Goal: Task Accomplishment & Management: Manage account settings

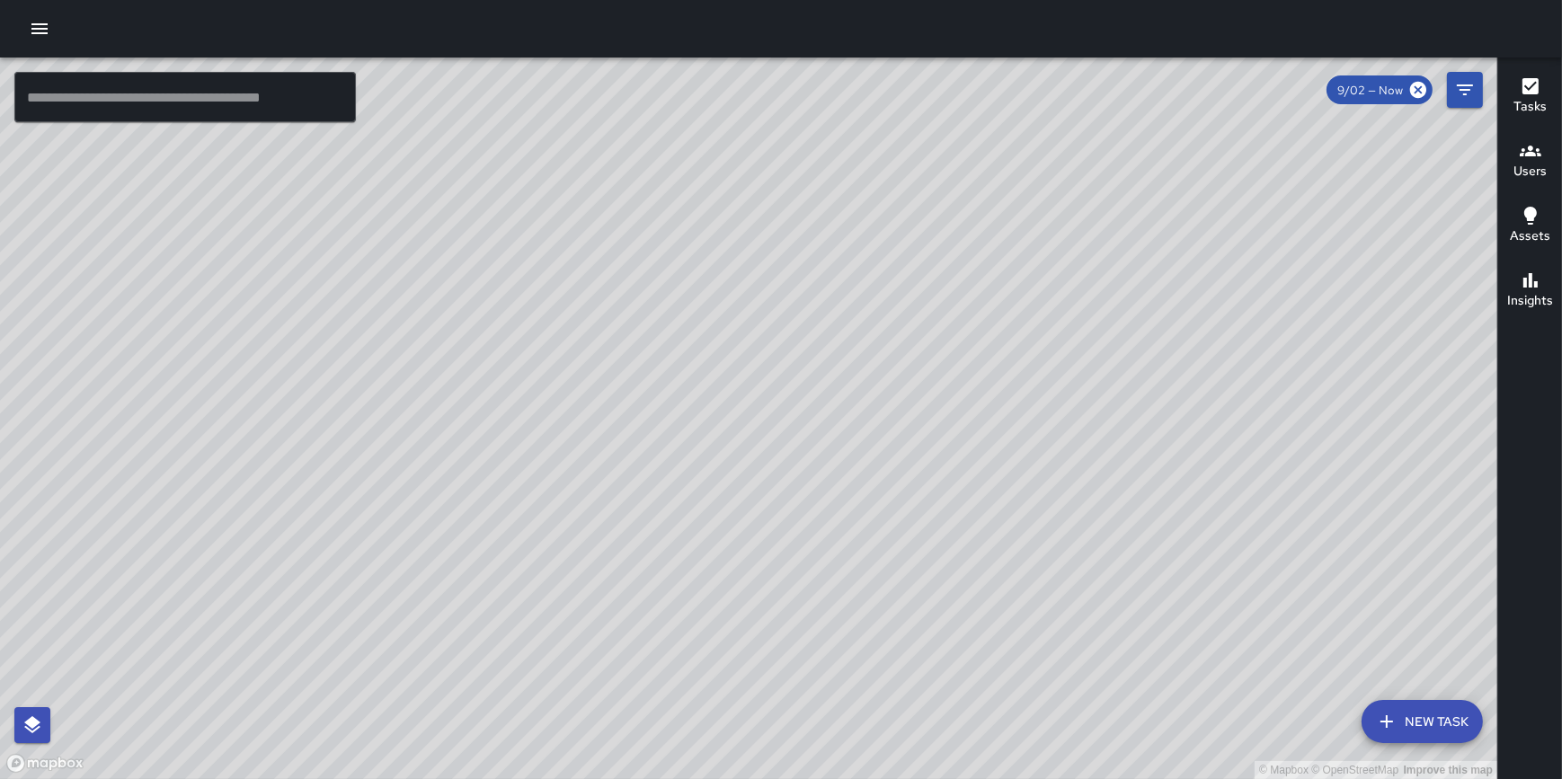
click at [42, 35] on icon "button" at bounding box center [40, 29] width 22 height 22
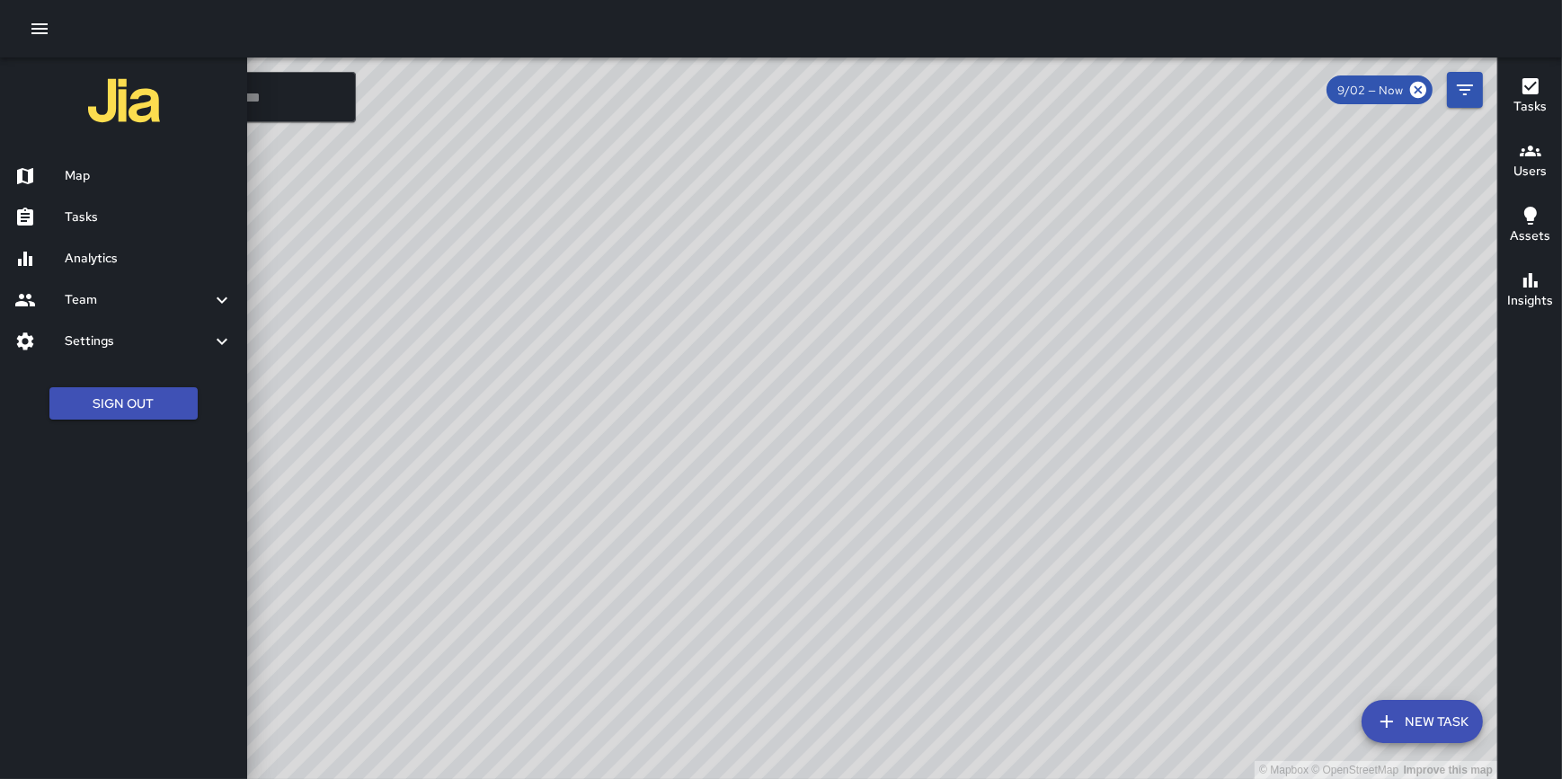
click at [114, 349] on h6 "Settings" at bounding box center [138, 342] width 147 height 20
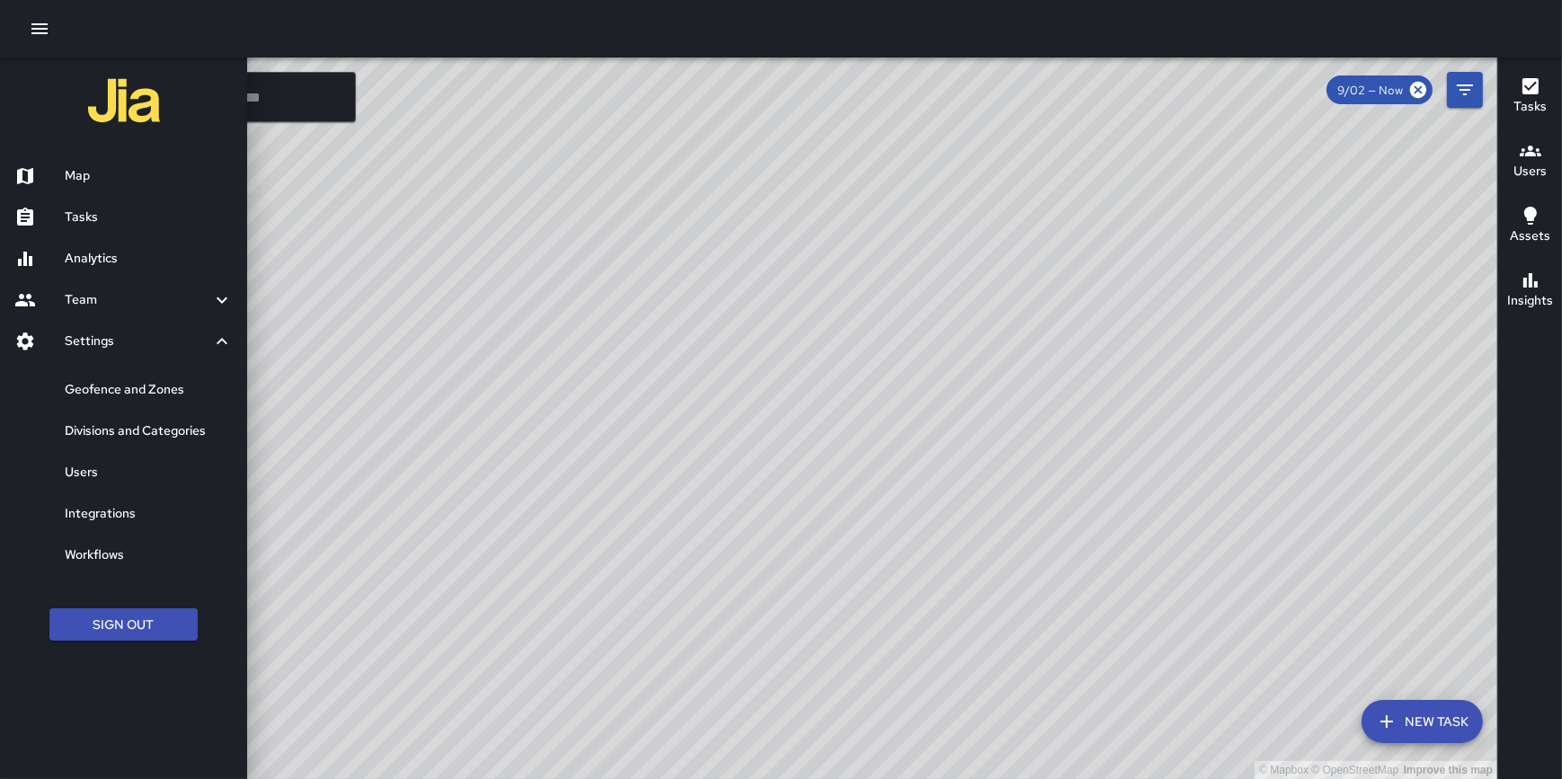
click at [111, 385] on h6 "Geofence and Zones" at bounding box center [149, 390] width 168 height 20
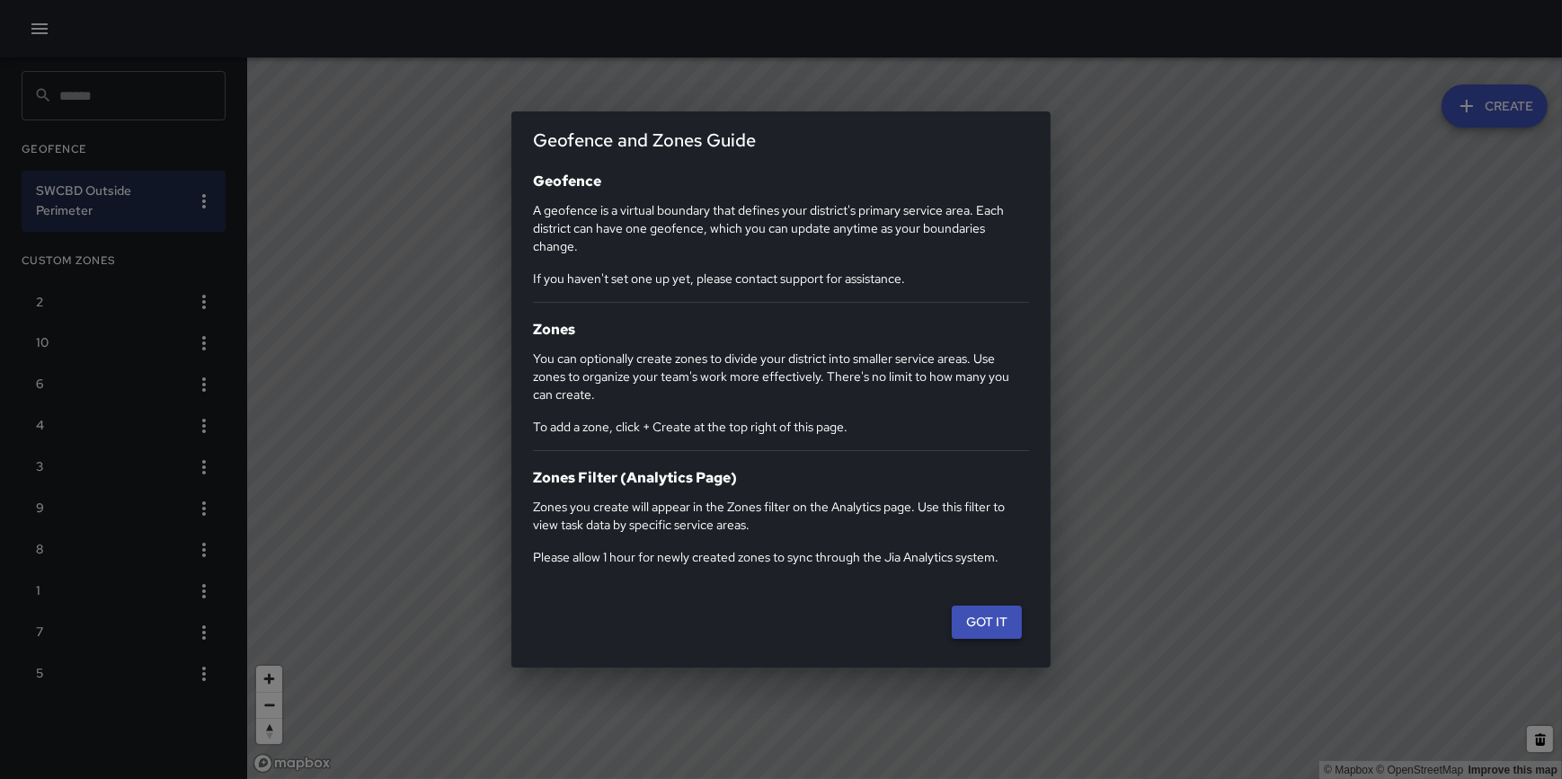
click at [989, 628] on button "Got it" at bounding box center [987, 622] width 70 height 33
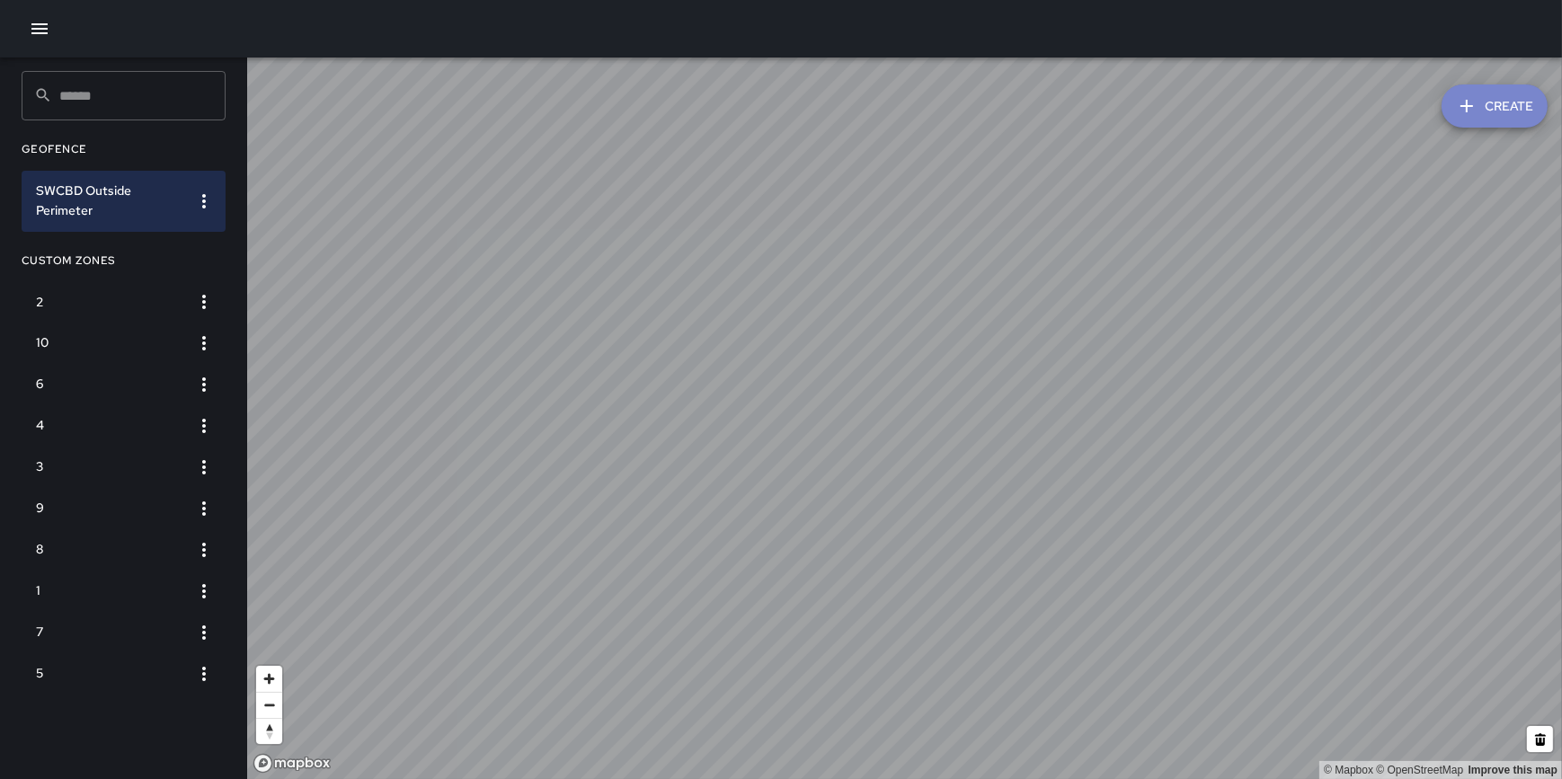
click at [1471, 114] on icon "button" at bounding box center [1467, 106] width 22 height 22
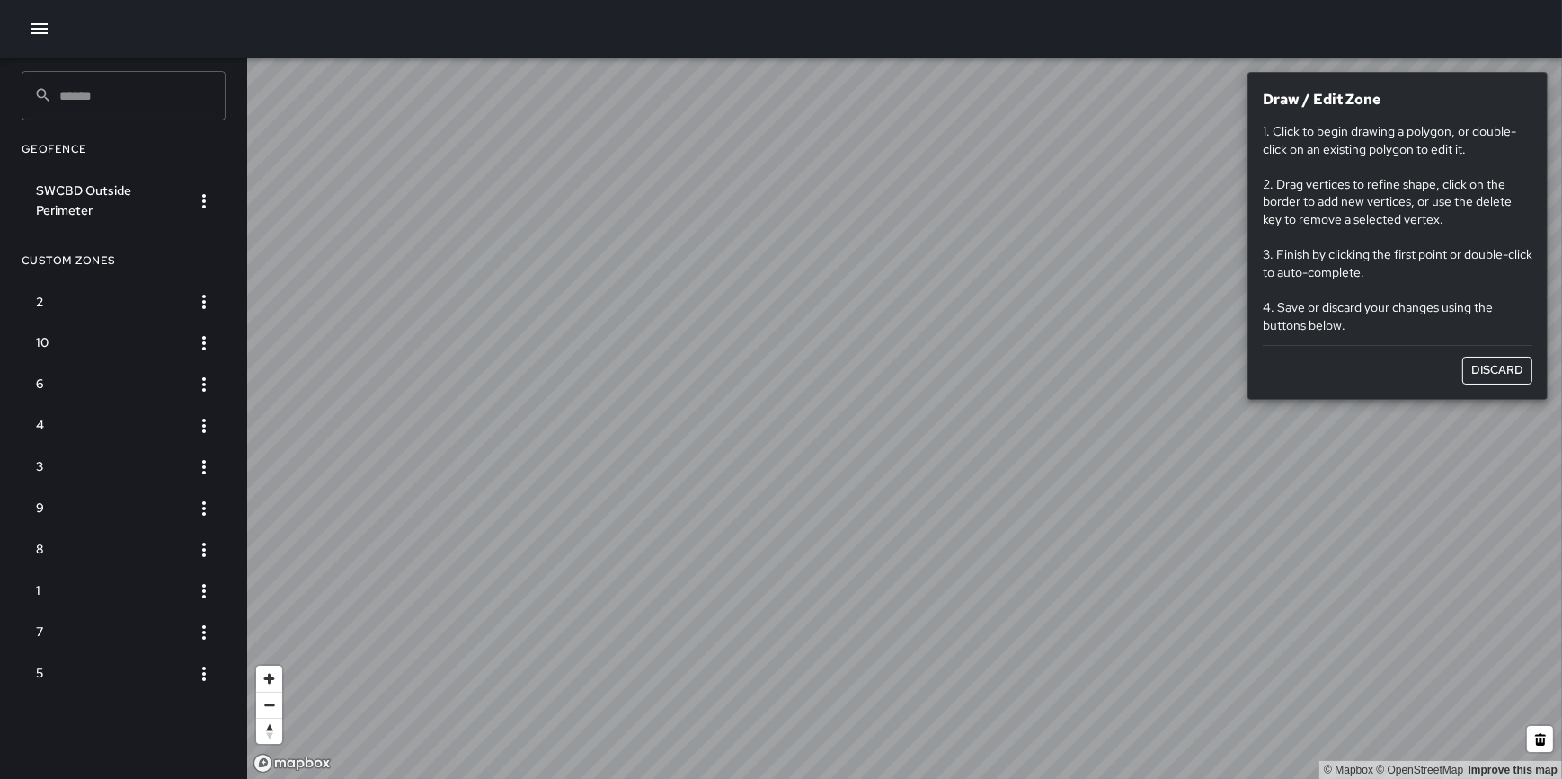
click at [36, 39] on icon "button" at bounding box center [40, 29] width 22 height 22
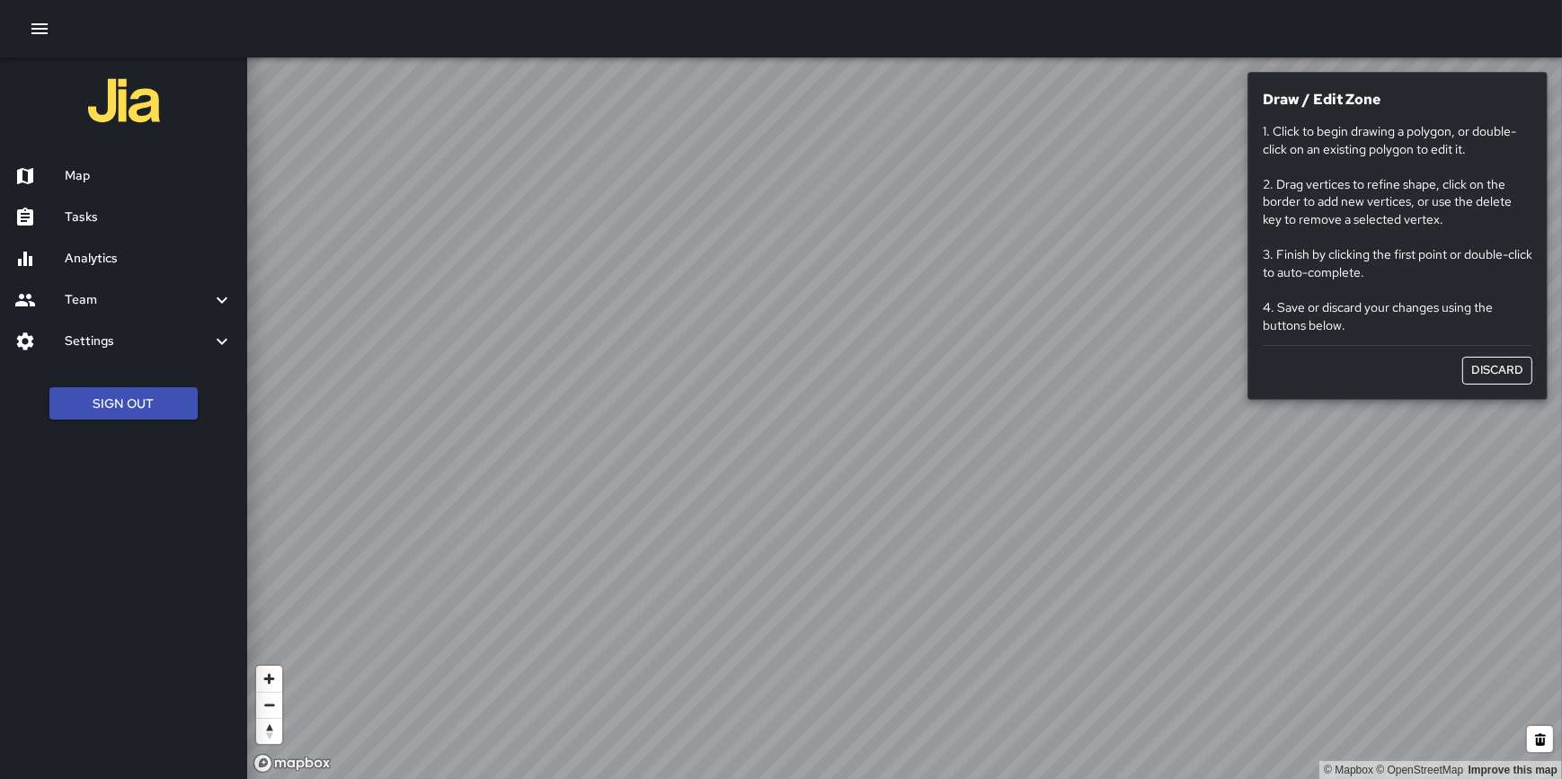
click at [117, 346] on h6 "Settings" at bounding box center [138, 342] width 147 height 20
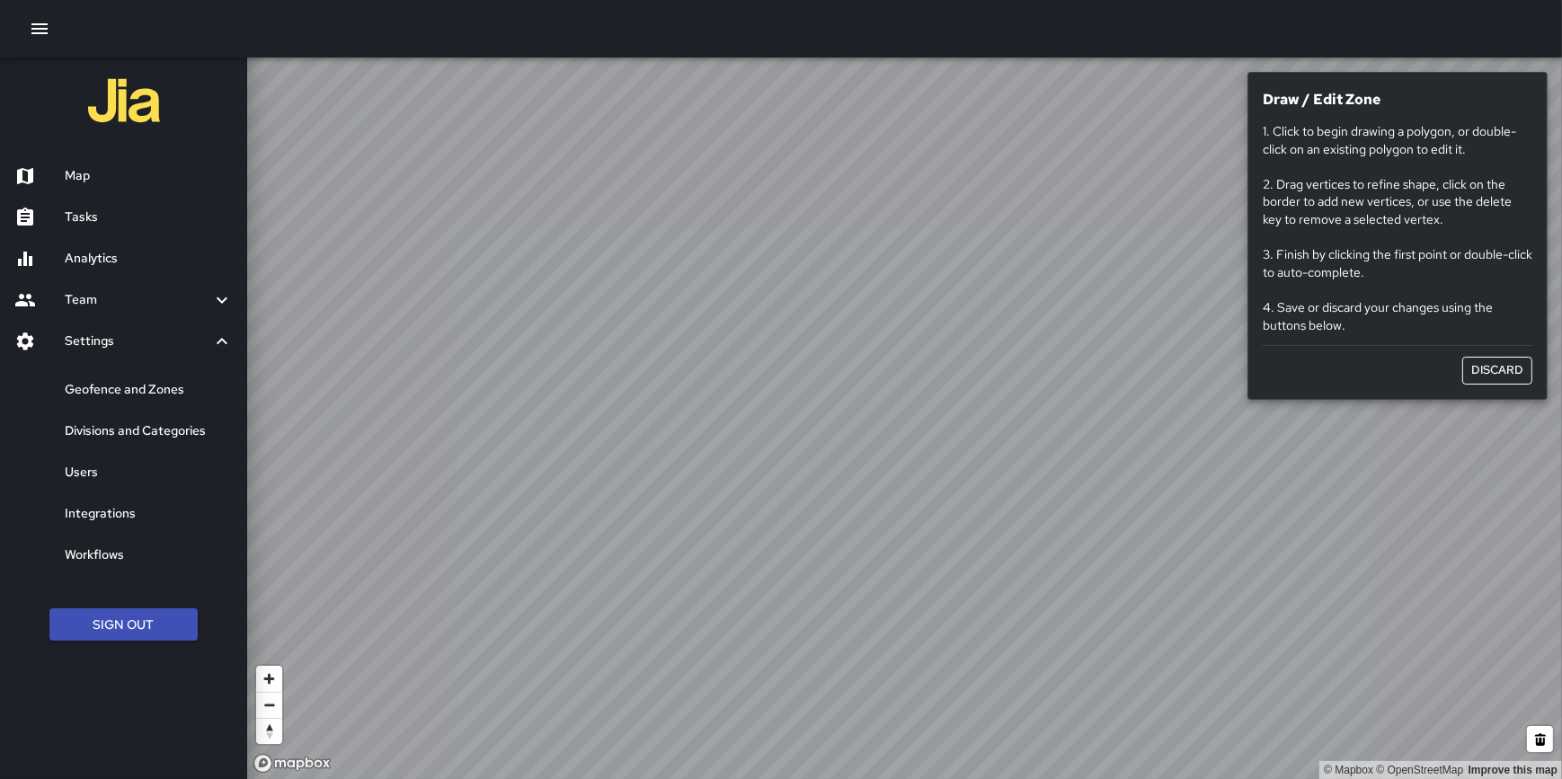
click at [130, 431] on h6 "Divisions and Categories" at bounding box center [149, 432] width 168 height 20
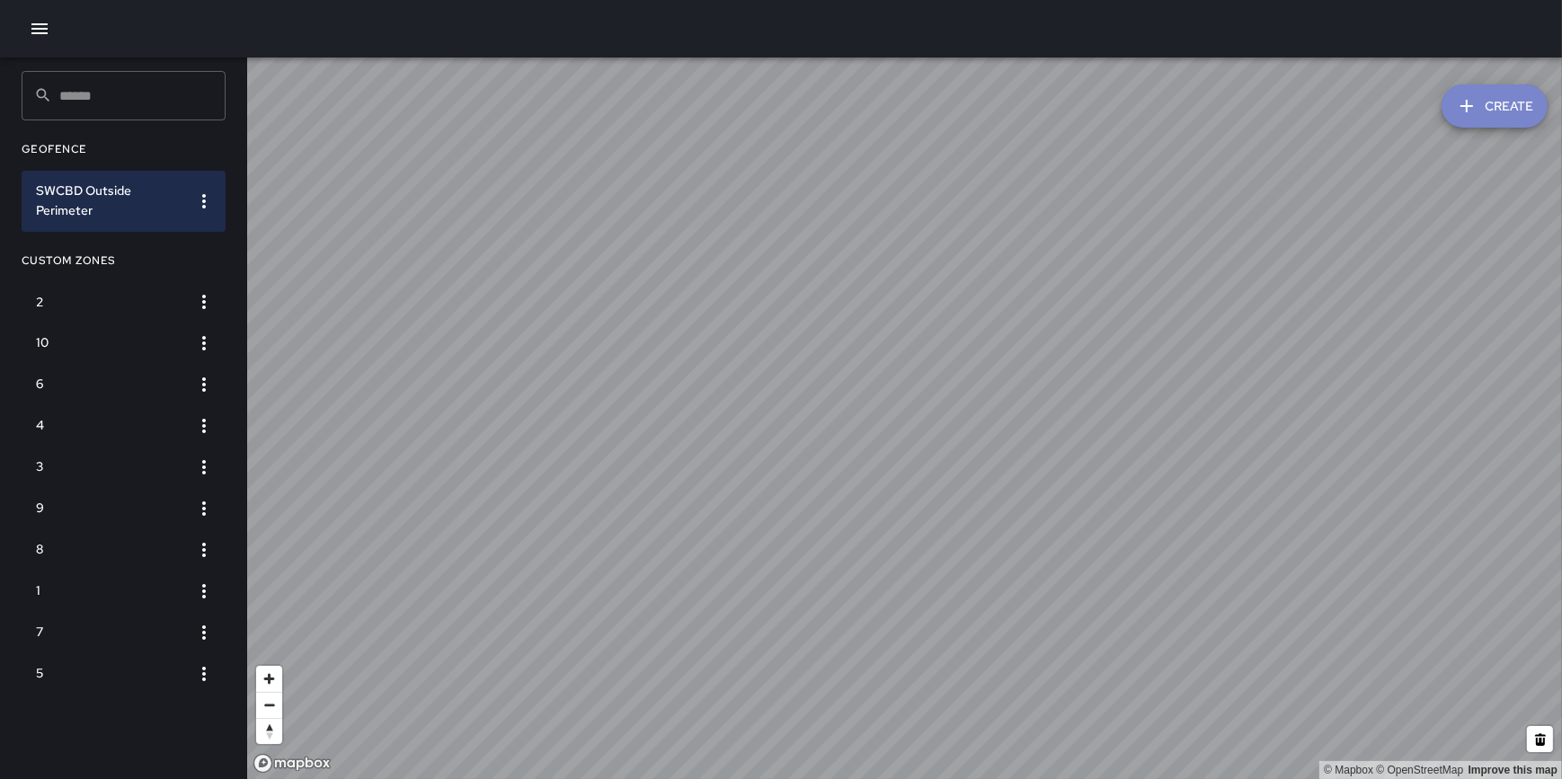
click at [1509, 105] on button "Create" at bounding box center [1495, 105] width 106 height 43
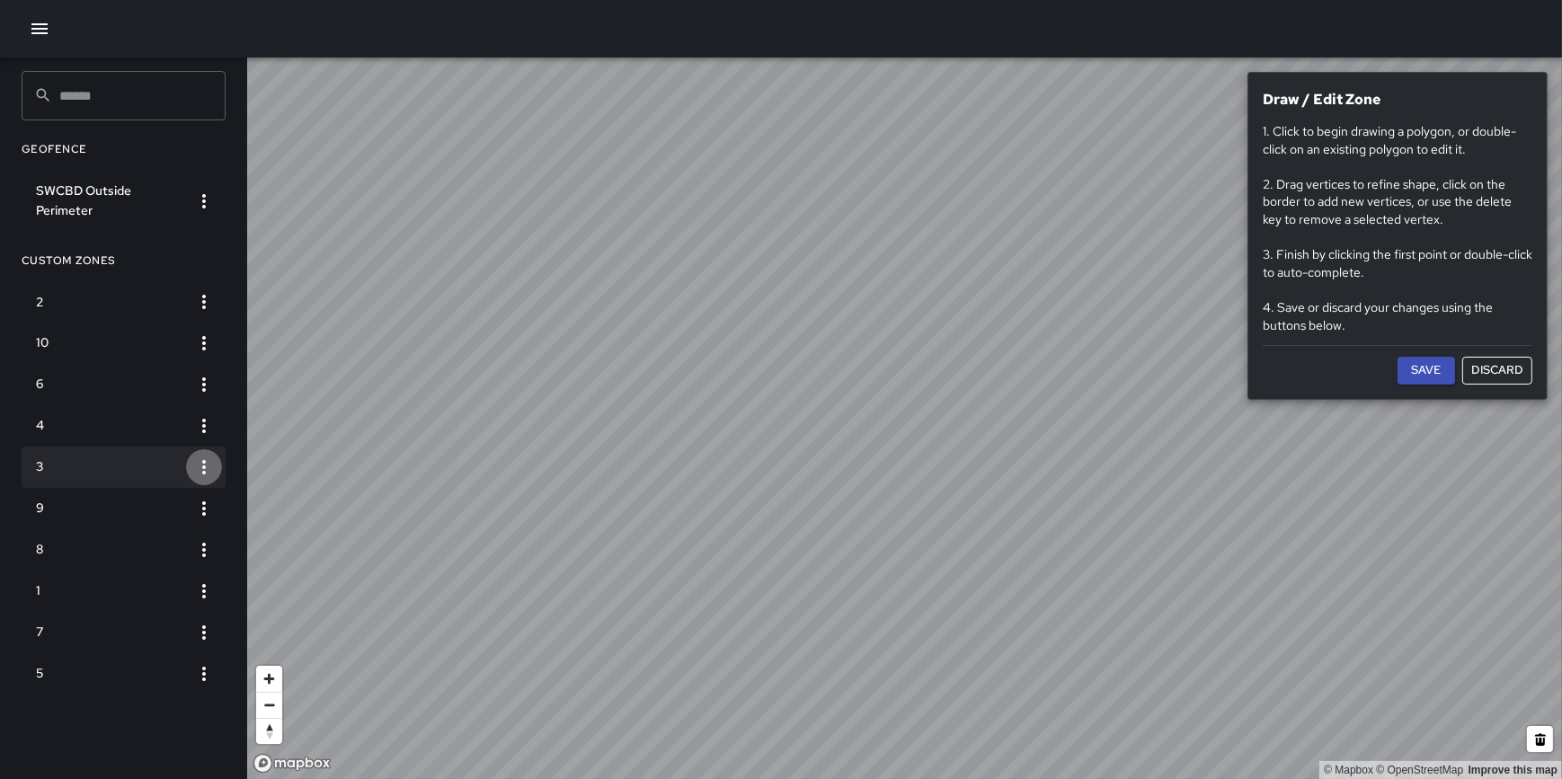
click at [203, 470] on icon "button" at bounding box center [204, 468] width 22 height 22
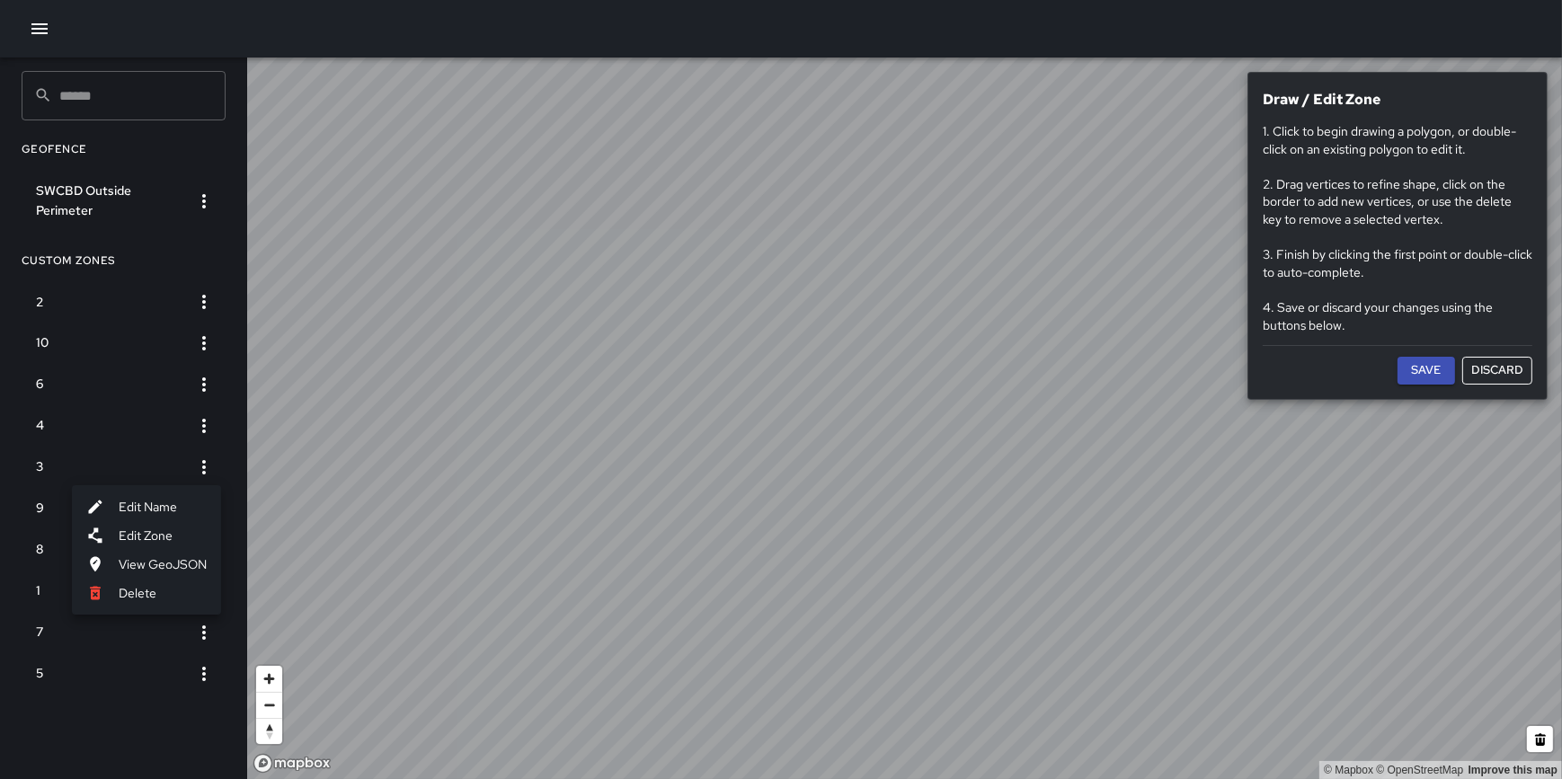
click at [172, 591] on li "Delete" at bounding box center [146, 593] width 149 height 29
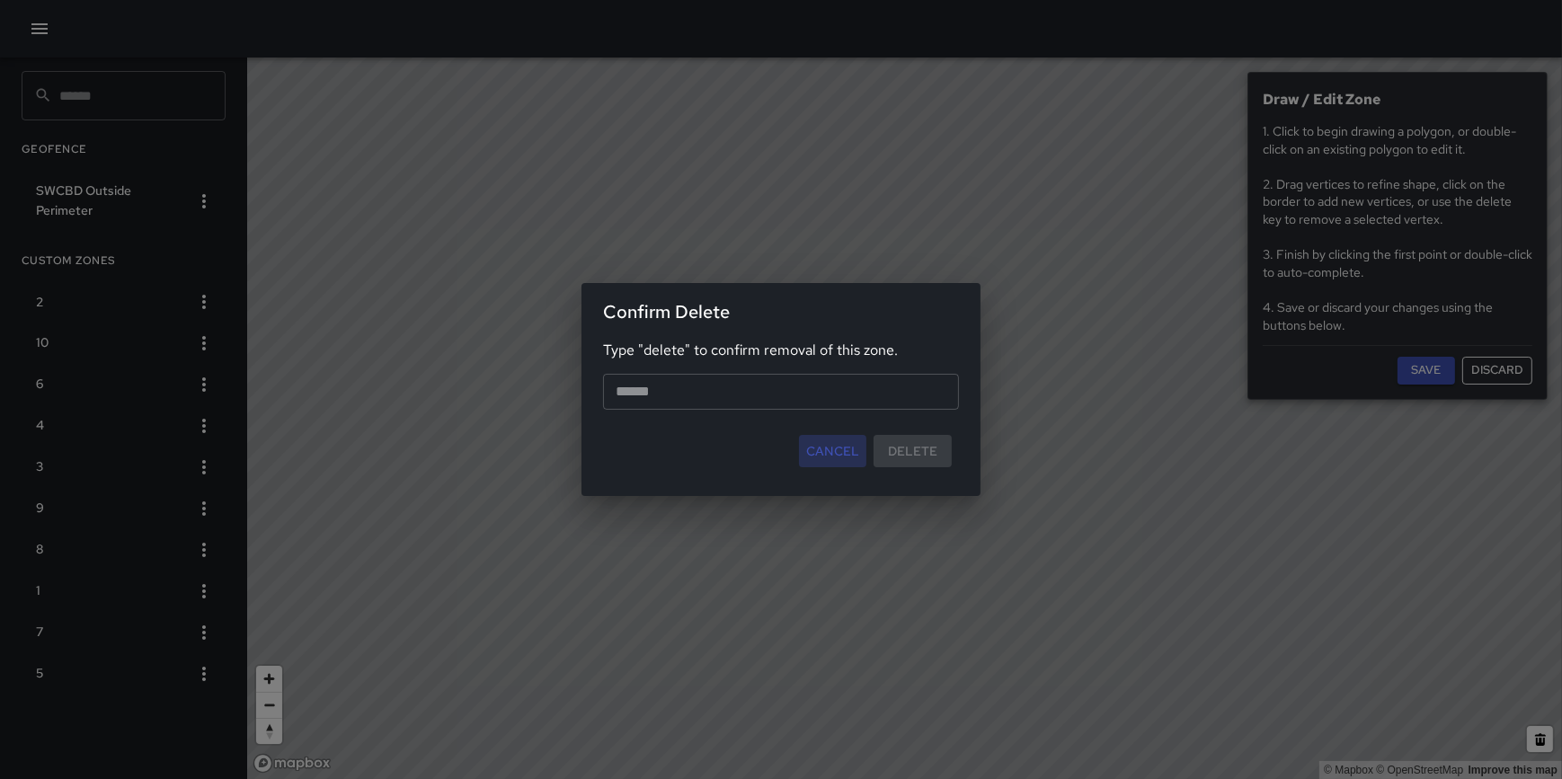
click at [822, 444] on button "Cancel" at bounding box center [832, 451] width 67 height 33
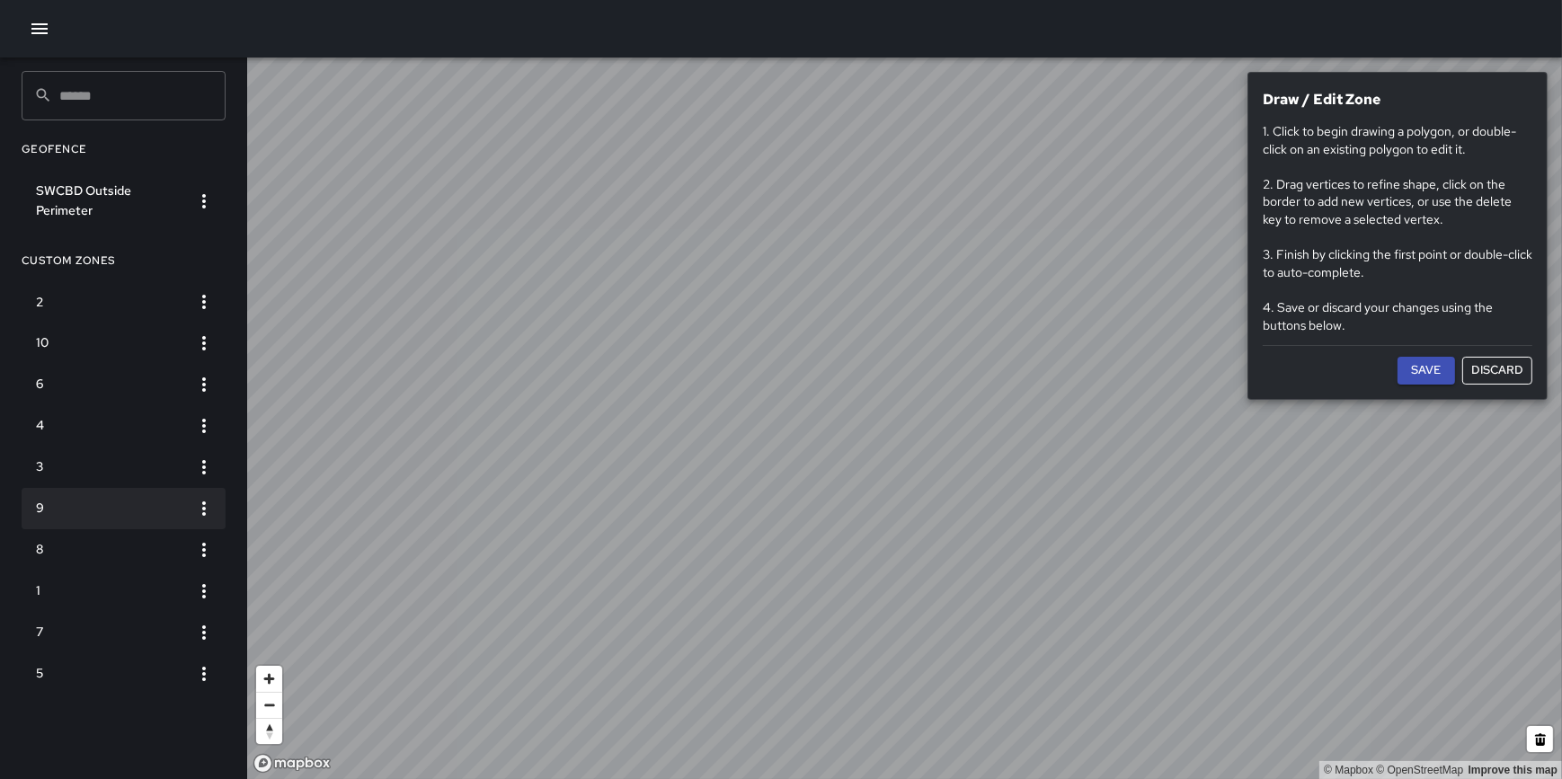
click at [138, 503] on h6 "9" at bounding box center [109, 509] width 147 height 20
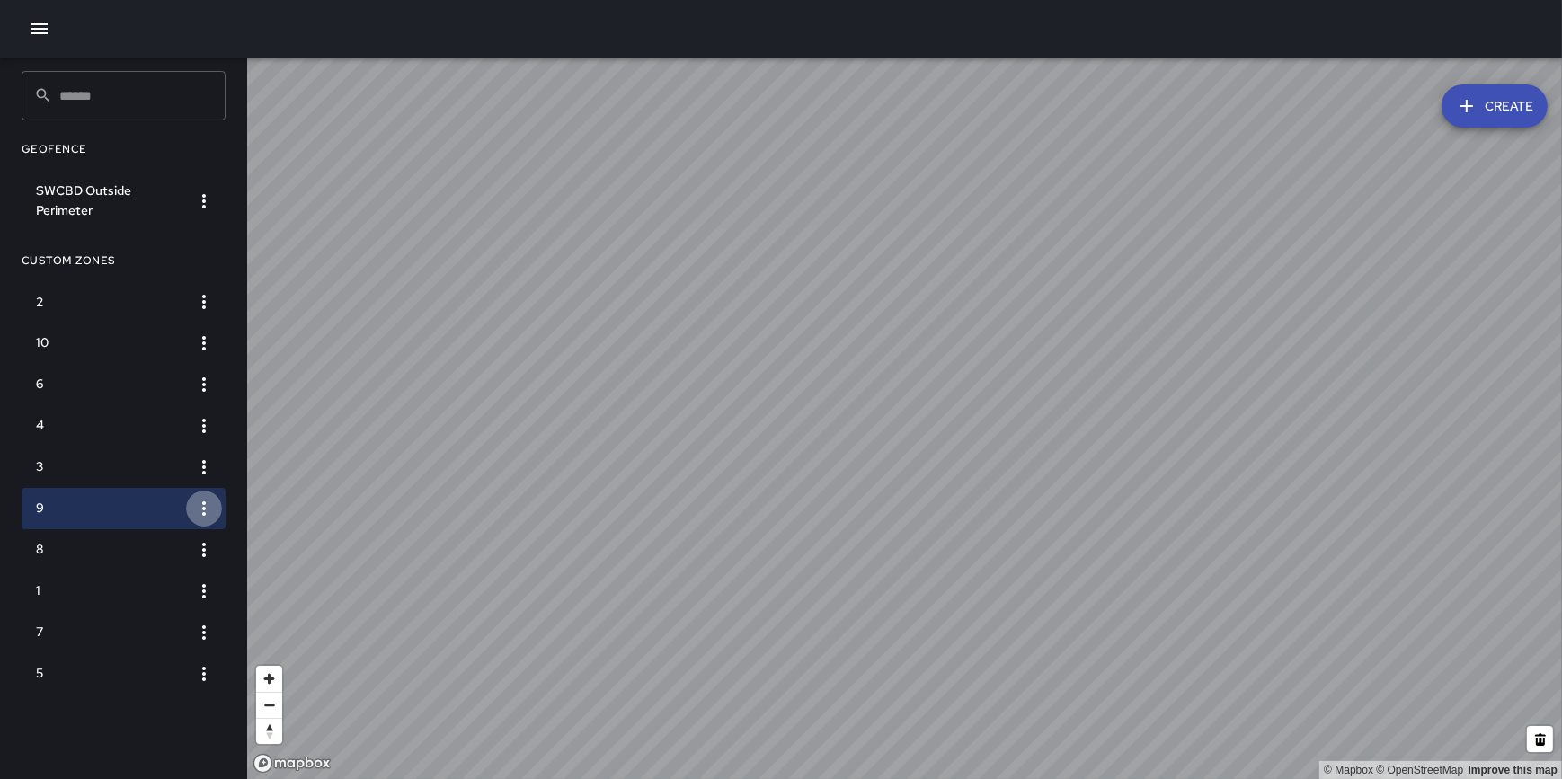
click at [209, 516] on icon "button" at bounding box center [204, 509] width 22 height 22
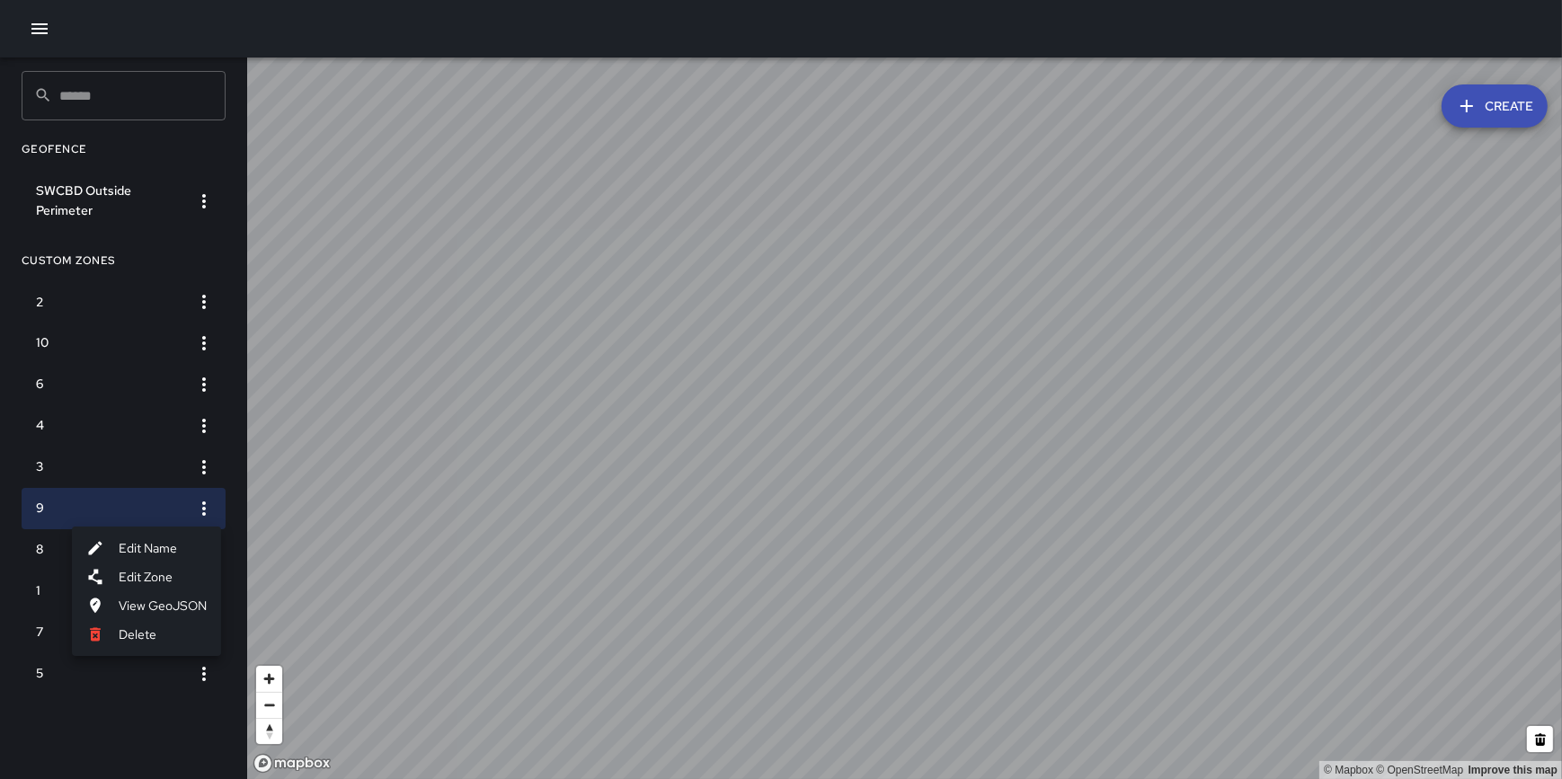
click at [201, 602] on li "View GeoJSON" at bounding box center [146, 605] width 149 height 29
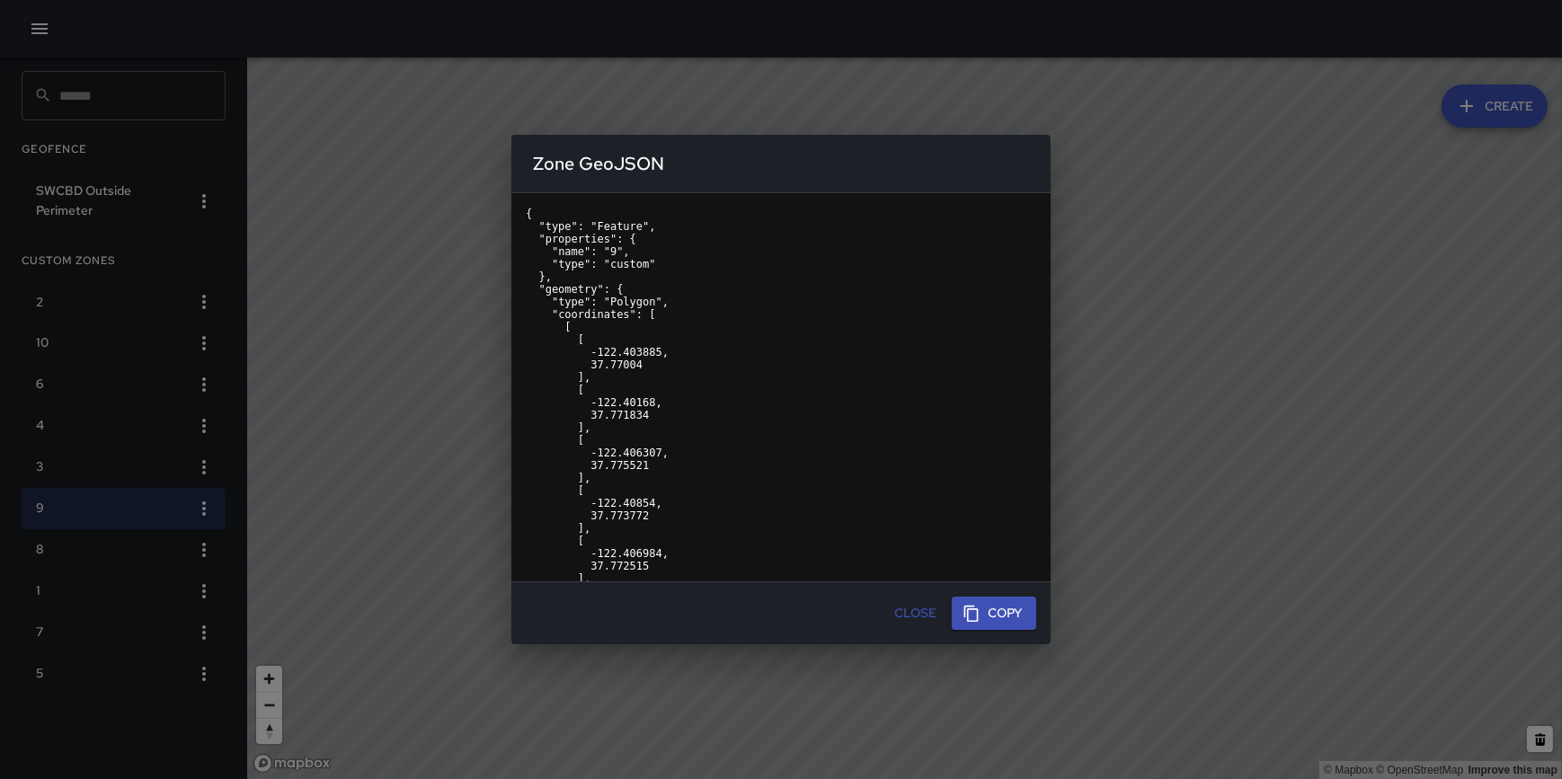
click at [187, 333] on div "Zone GeoJSON { "type": "Feature", "properties": { "name": "9", "type": "custom"…" at bounding box center [781, 389] width 1562 height 779
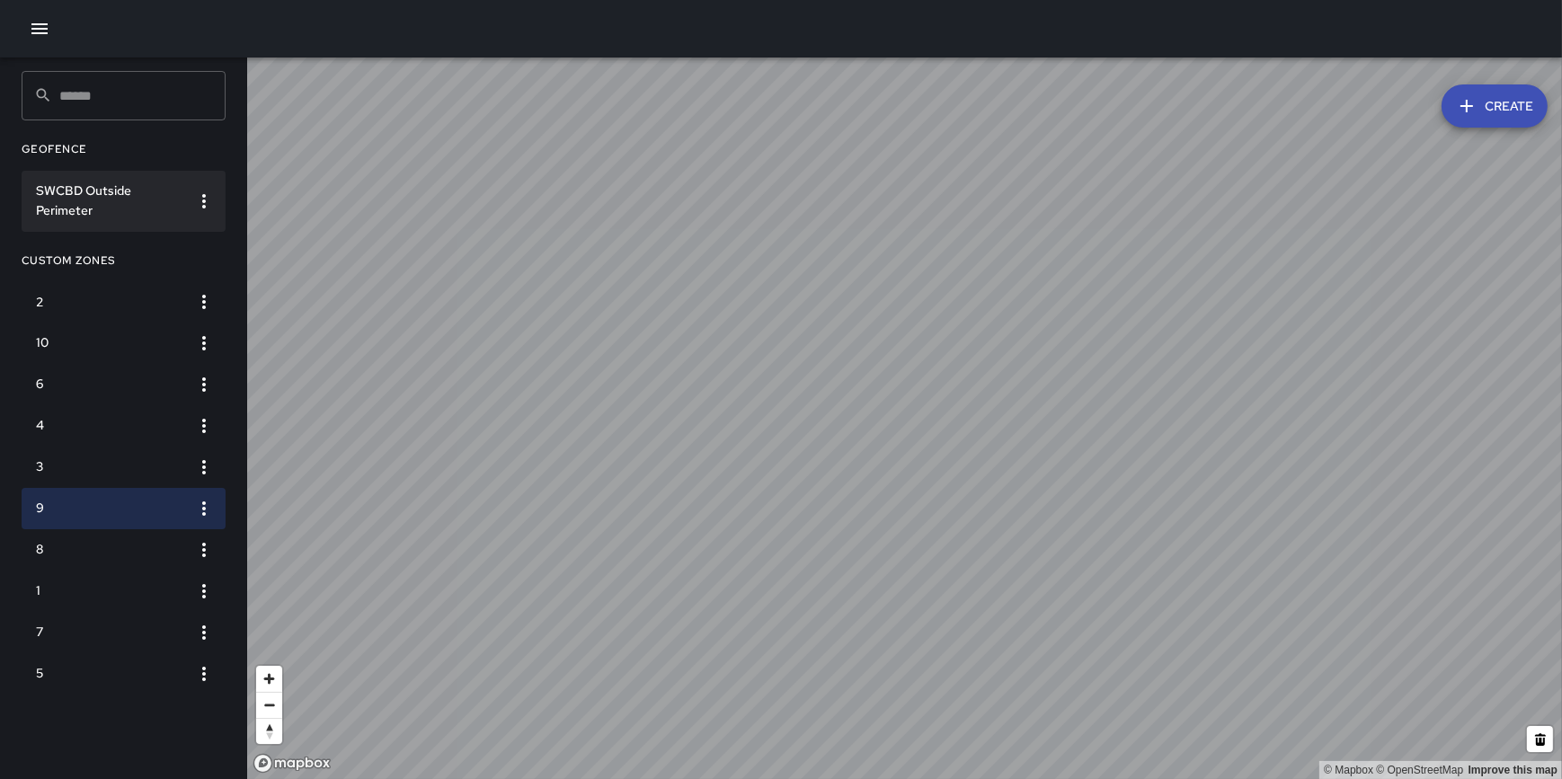
click at [205, 198] on icon "button" at bounding box center [204, 202] width 22 height 22
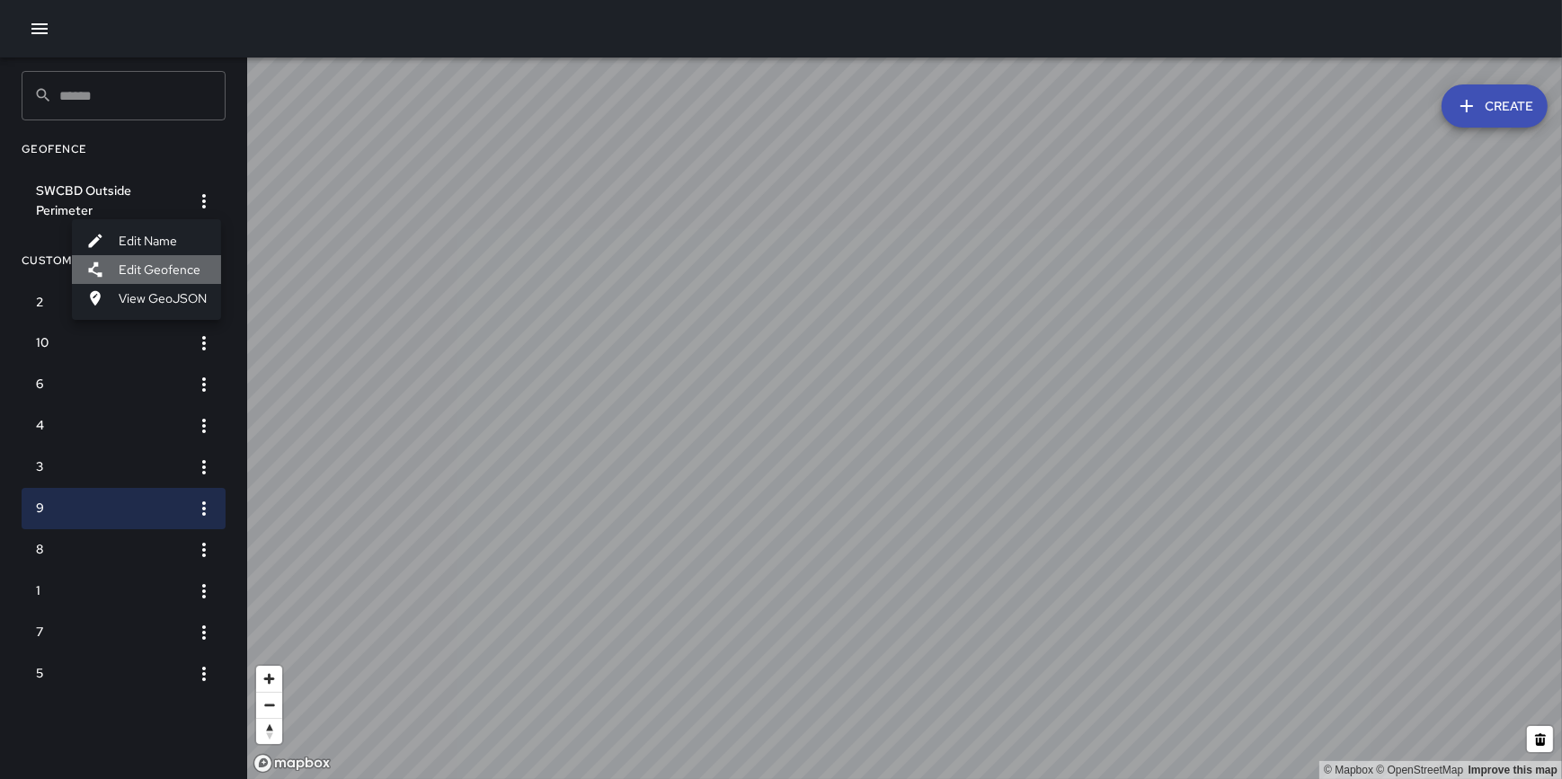
click at [190, 264] on li "Edit Geofence" at bounding box center [146, 269] width 149 height 29
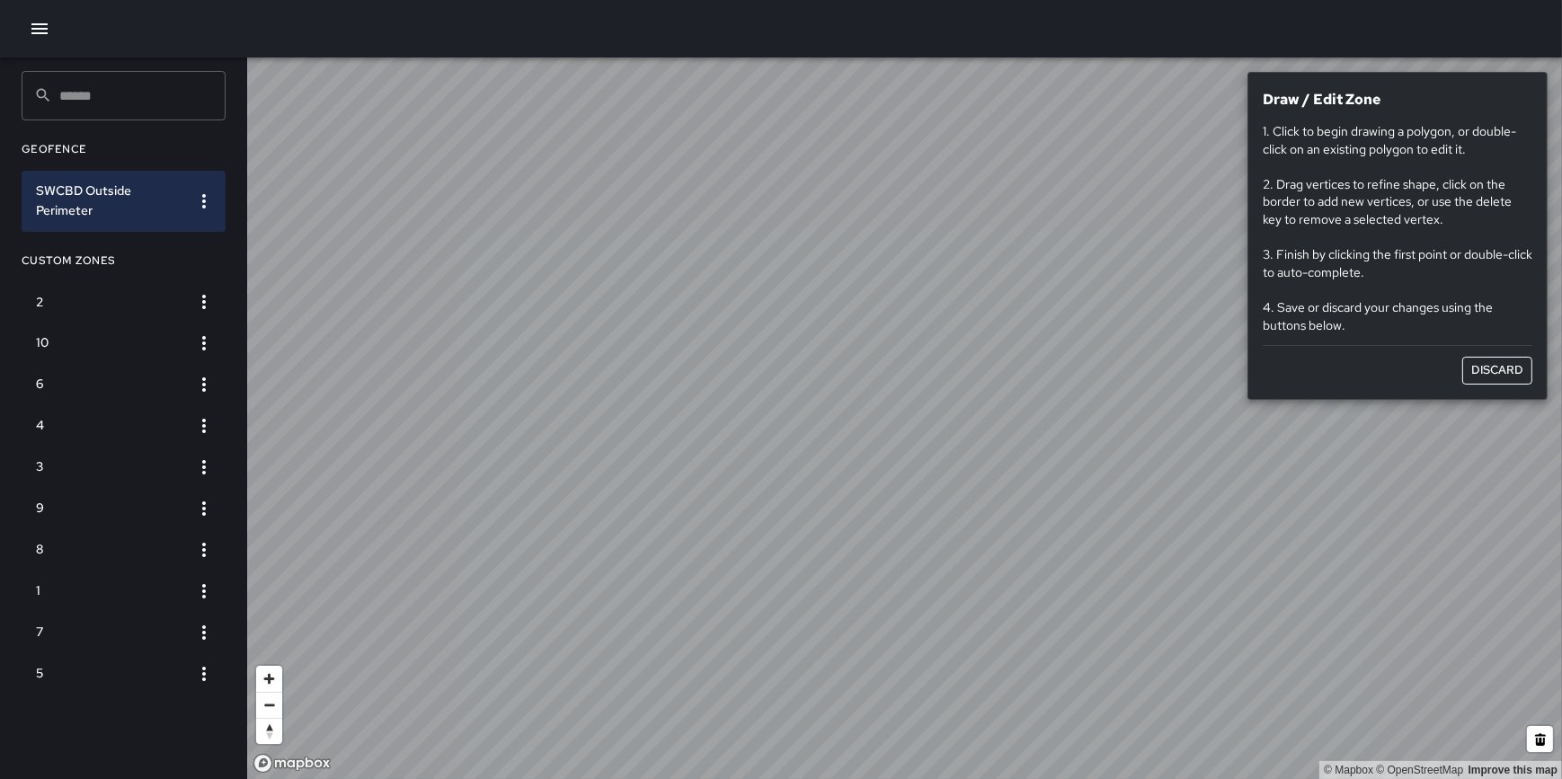
click at [190, 264] on ul "Edit Name Edit Zone View GeoJSON" at bounding box center [166, 247] width 112 height 57
click at [215, 303] on button "button" at bounding box center [204, 302] width 36 height 36
click at [236, 264] on div at bounding box center [781, 389] width 1562 height 779
click at [211, 345] on icon "button" at bounding box center [204, 344] width 22 height 22
click at [228, 282] on div at bounding box center [781, 389] width 1562 height 779
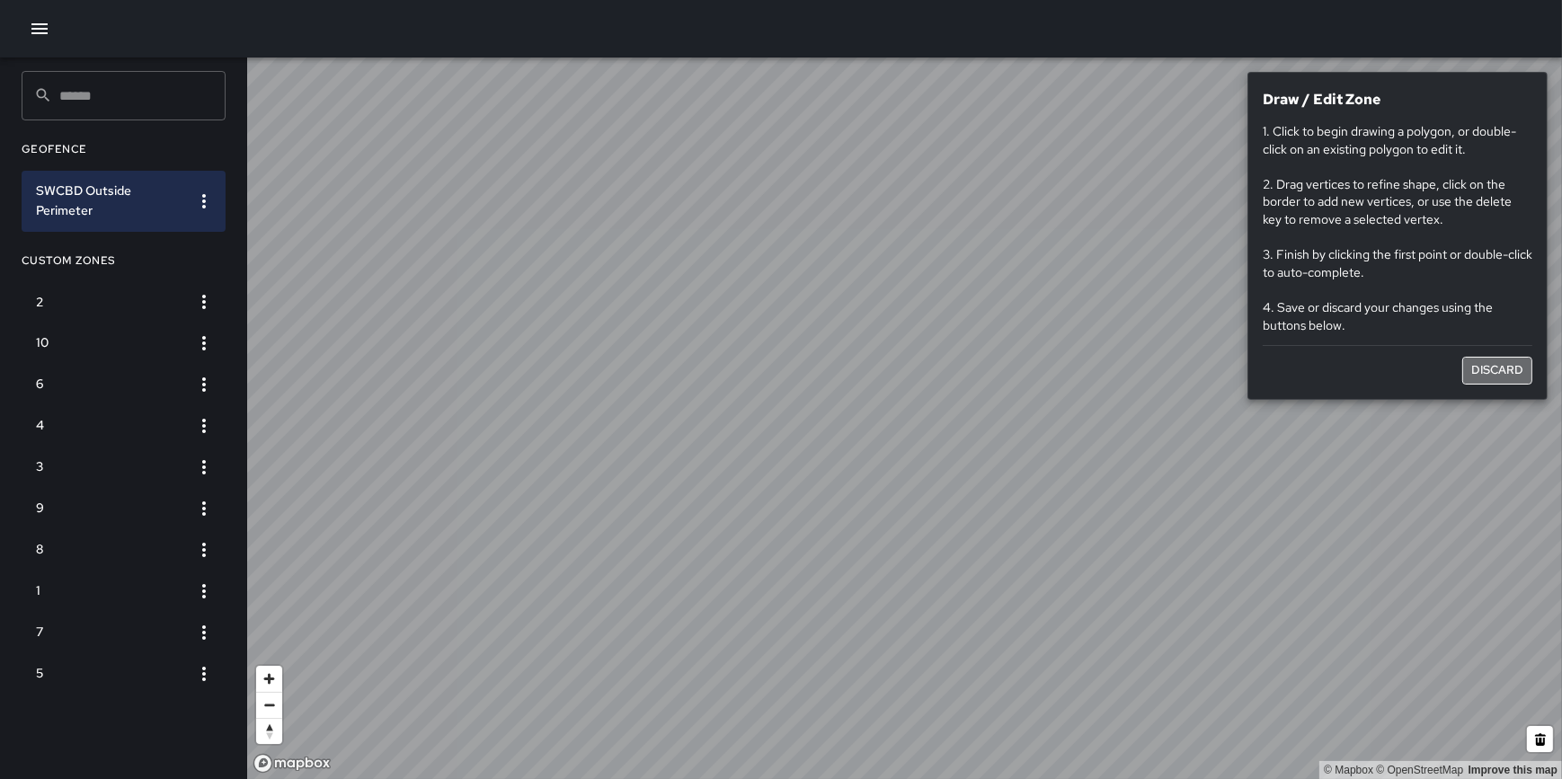
click at [1513, 367] on button "Discard" at bounding box center [1497, 371] width 70 height 28
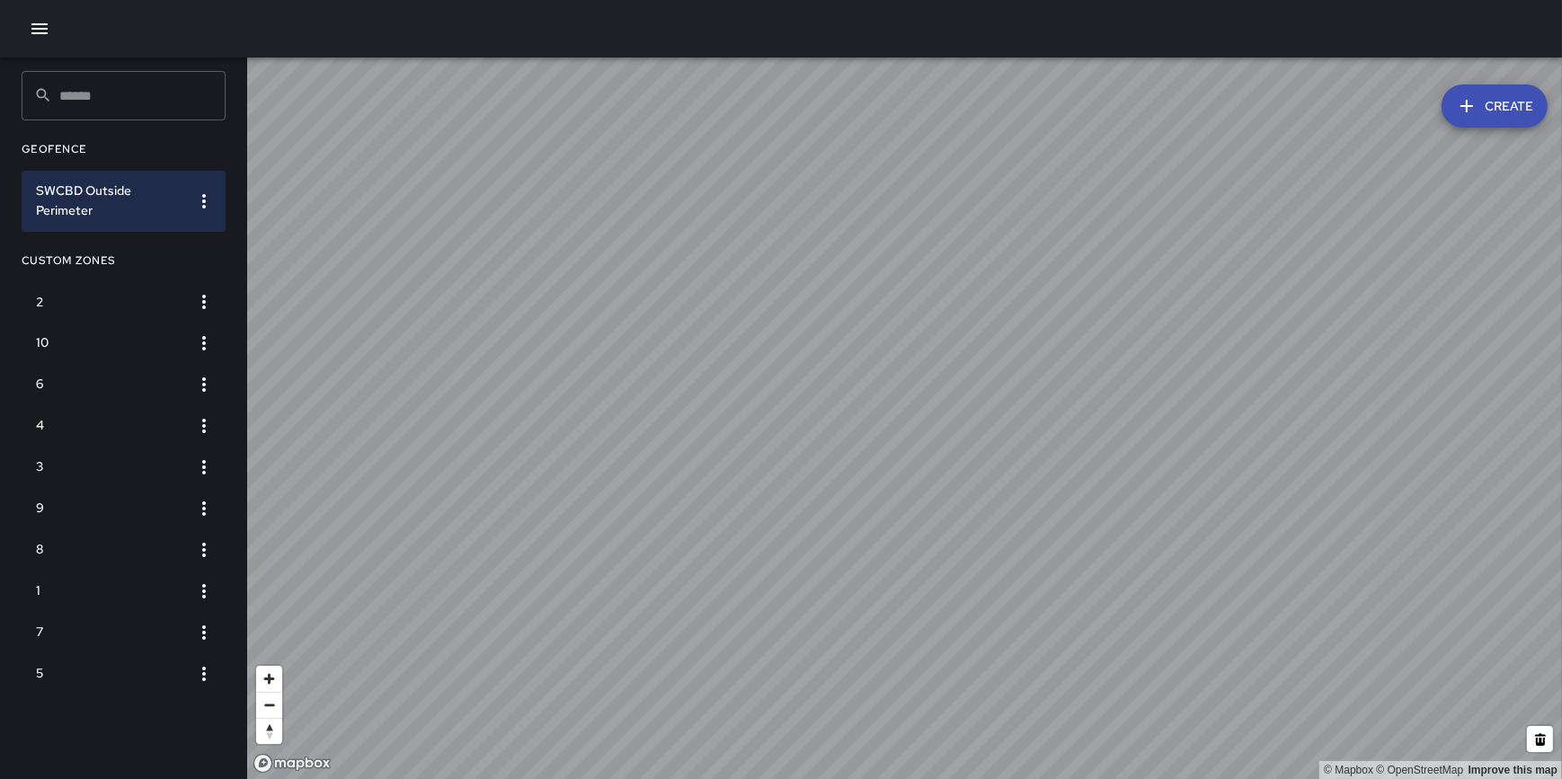
click at [1475, 111] on icon "button" at bounding box center [1467, 106] width 22 height 22
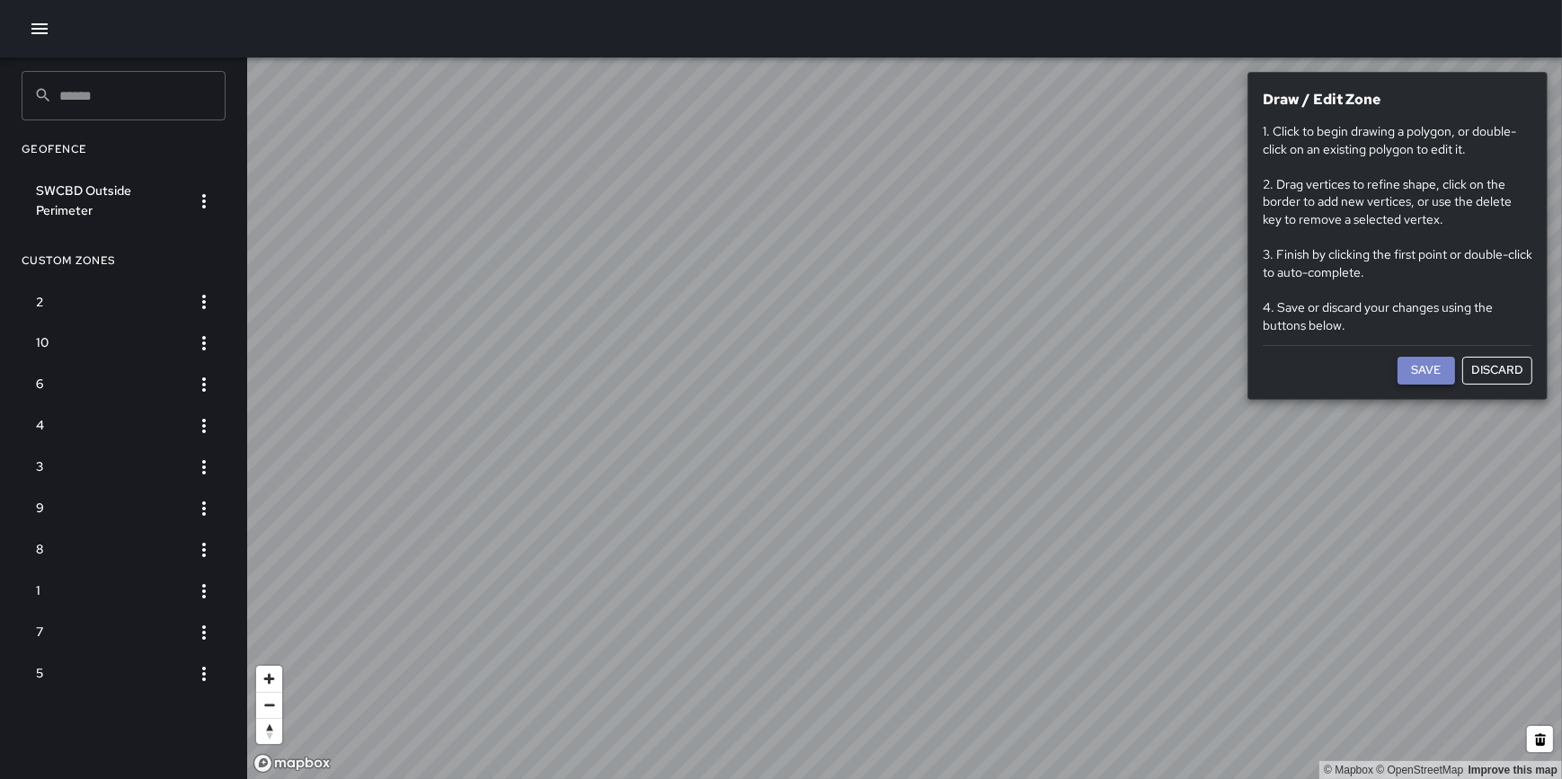
click at [1422, 366] on button "Save" at bounding box center [1427, 371] width 58 height 28
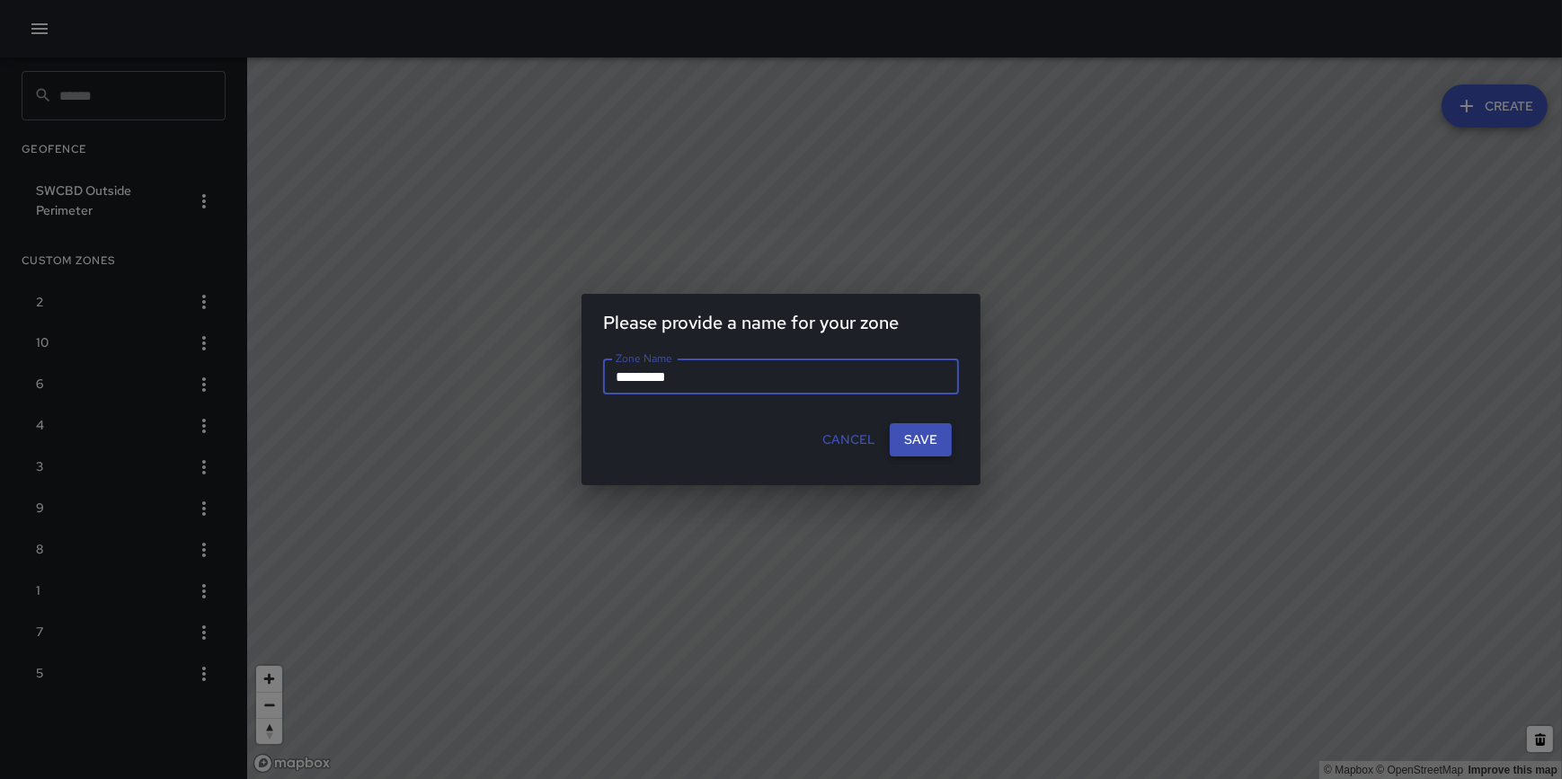
type input "*********"
click at [942, 436] on button "Save" at bounding box center [921, 439] width 62 height 33
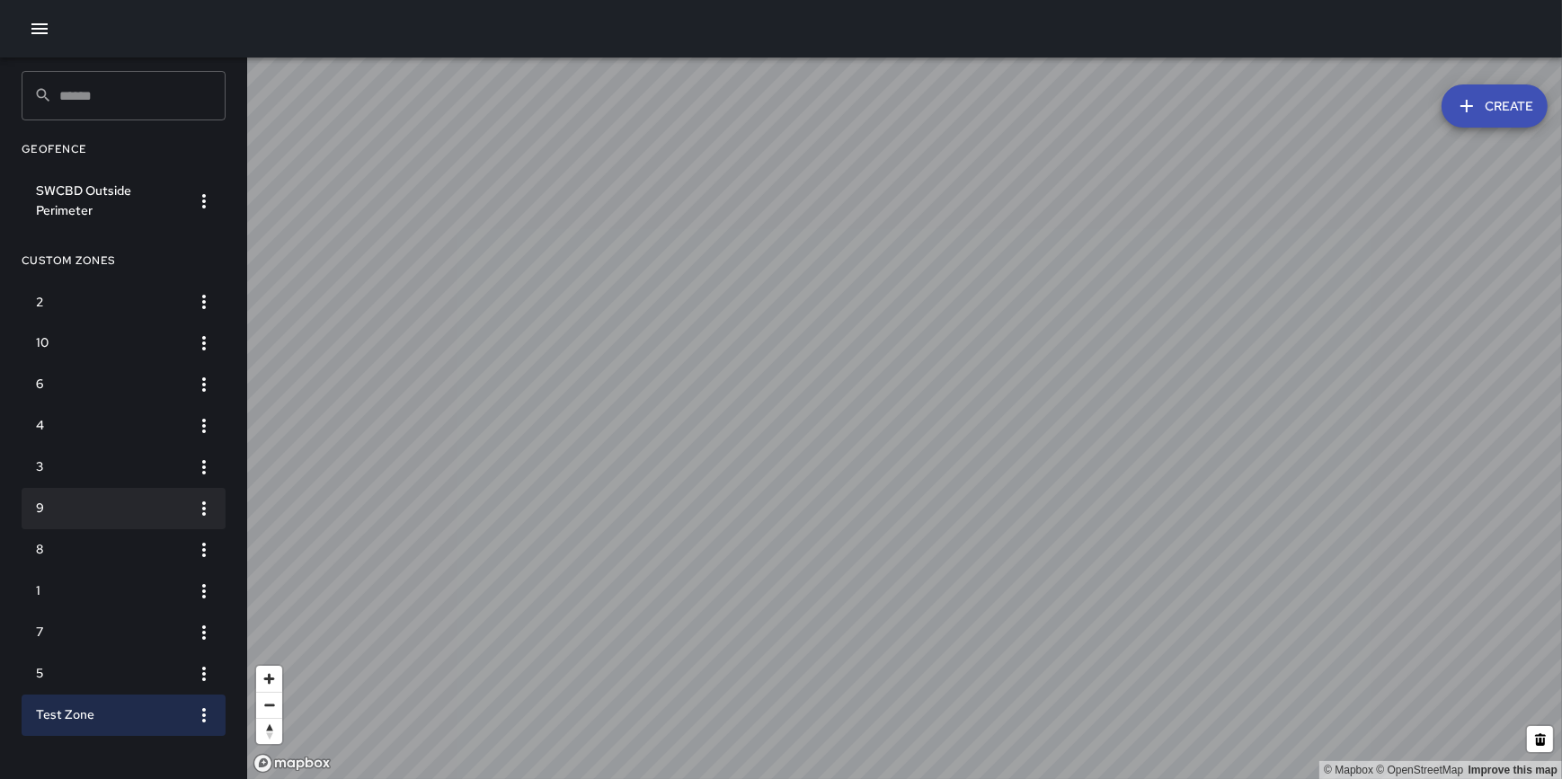
click at [84, 507] on h6 "9" at bounding box center [109, 509] width 147 height 20
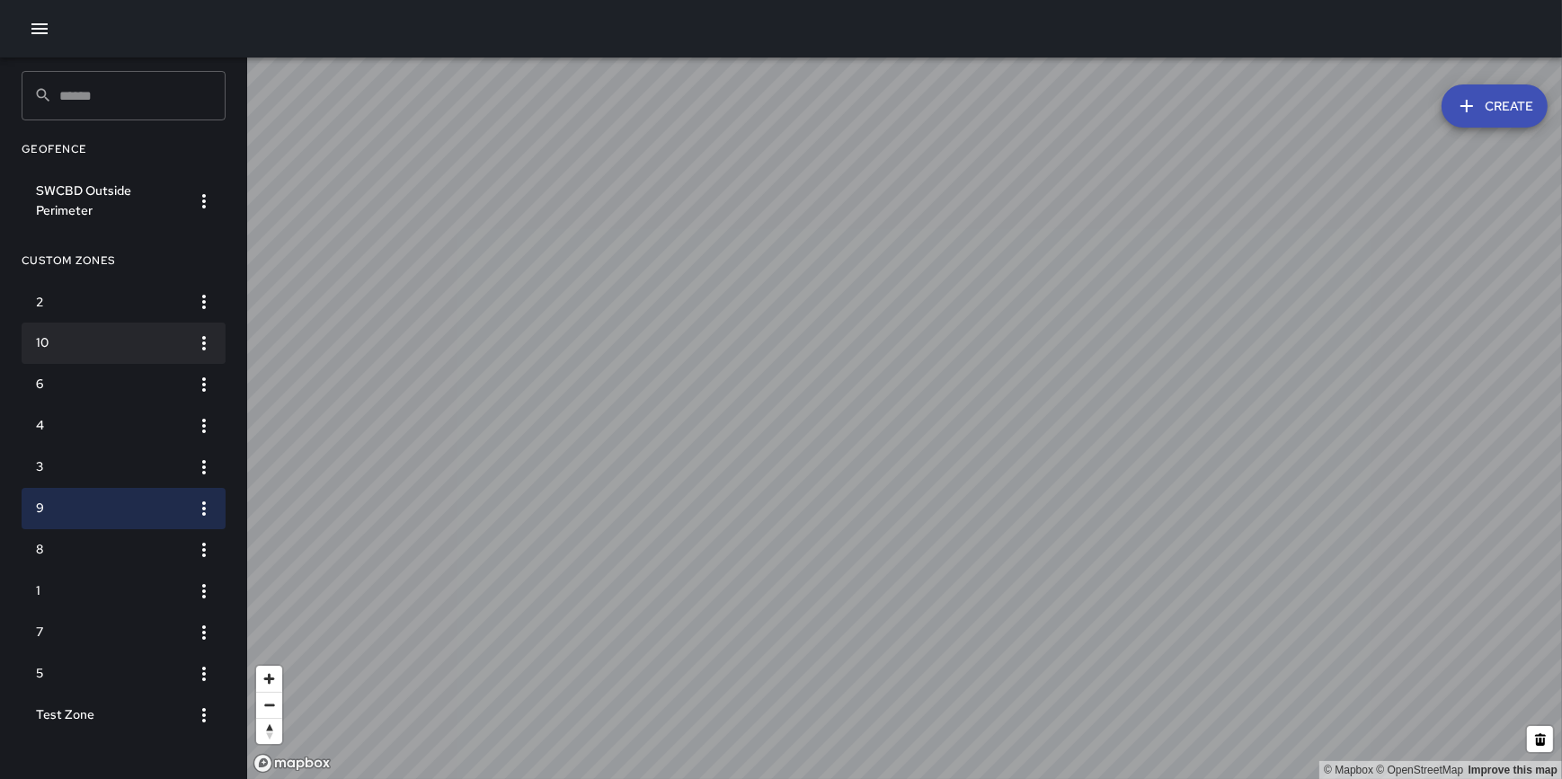
click at [87, 342] on h6 "10" at bounding box center [109, 343] width 147 height 20
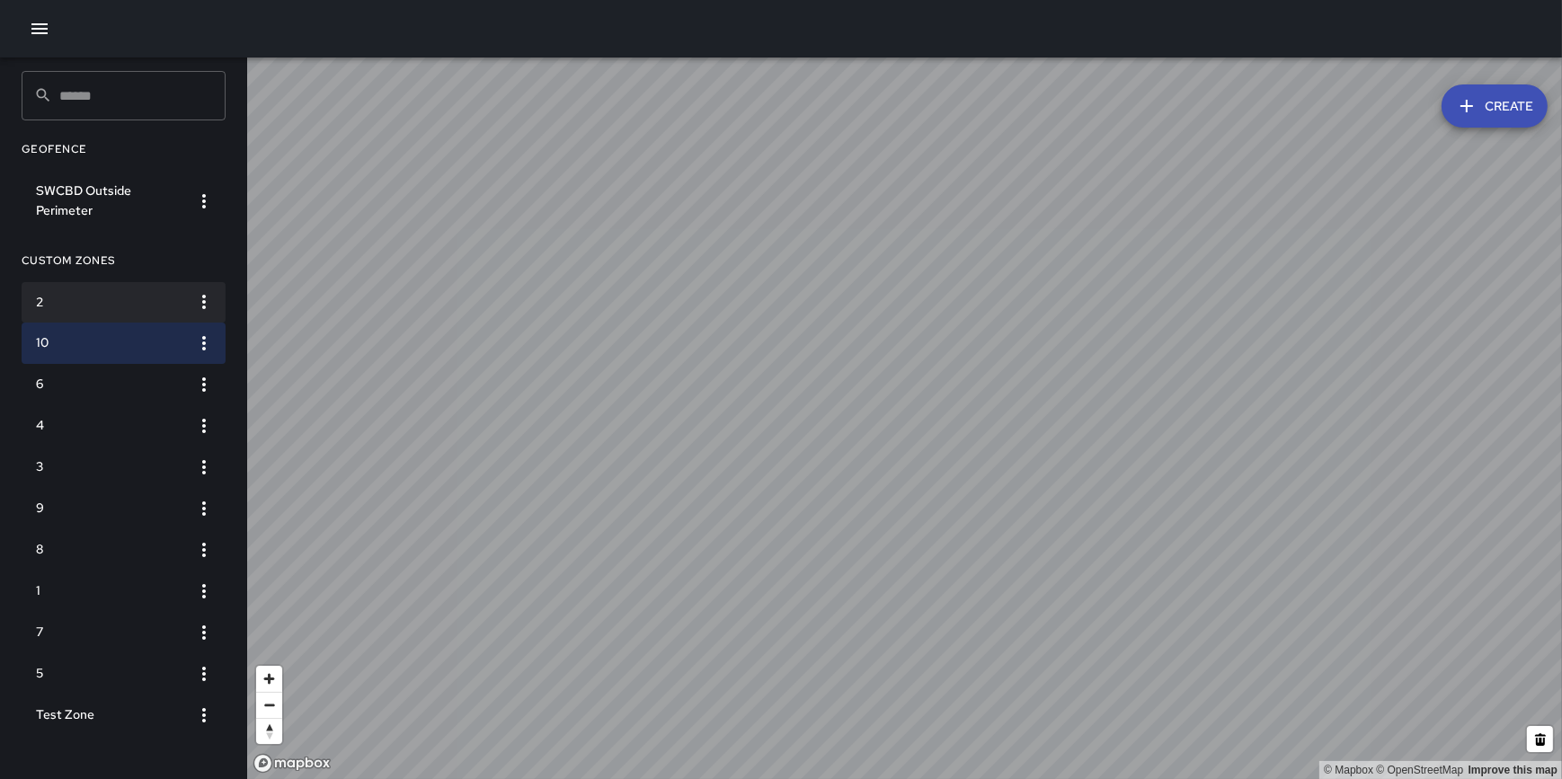
click at [106, 293] on h6 "2" at bounding box center [109, 303] width 147 height 20
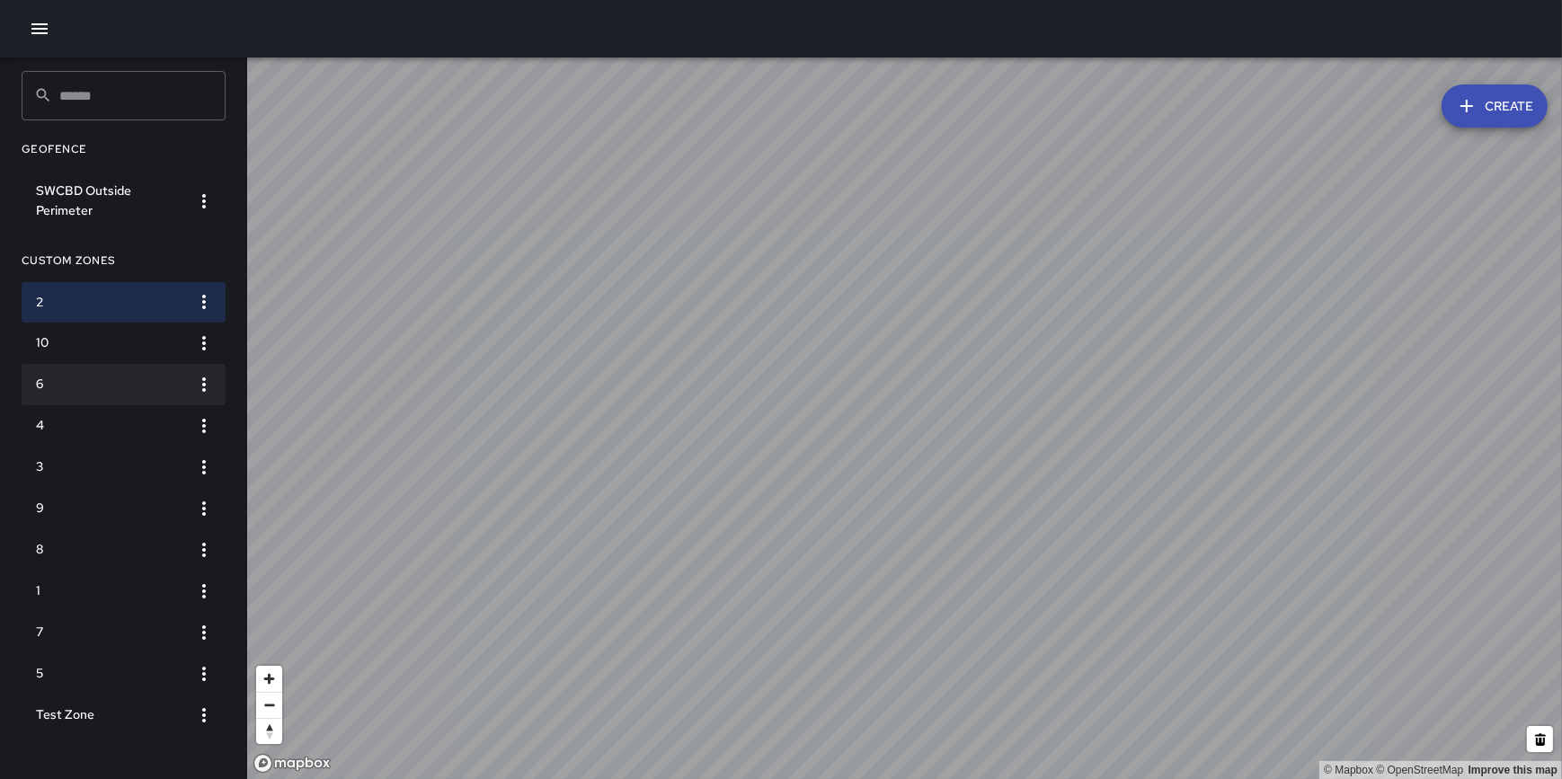
click at [126, 395] on h6 "6" at bounding box center [109, 385] width 147 height 20
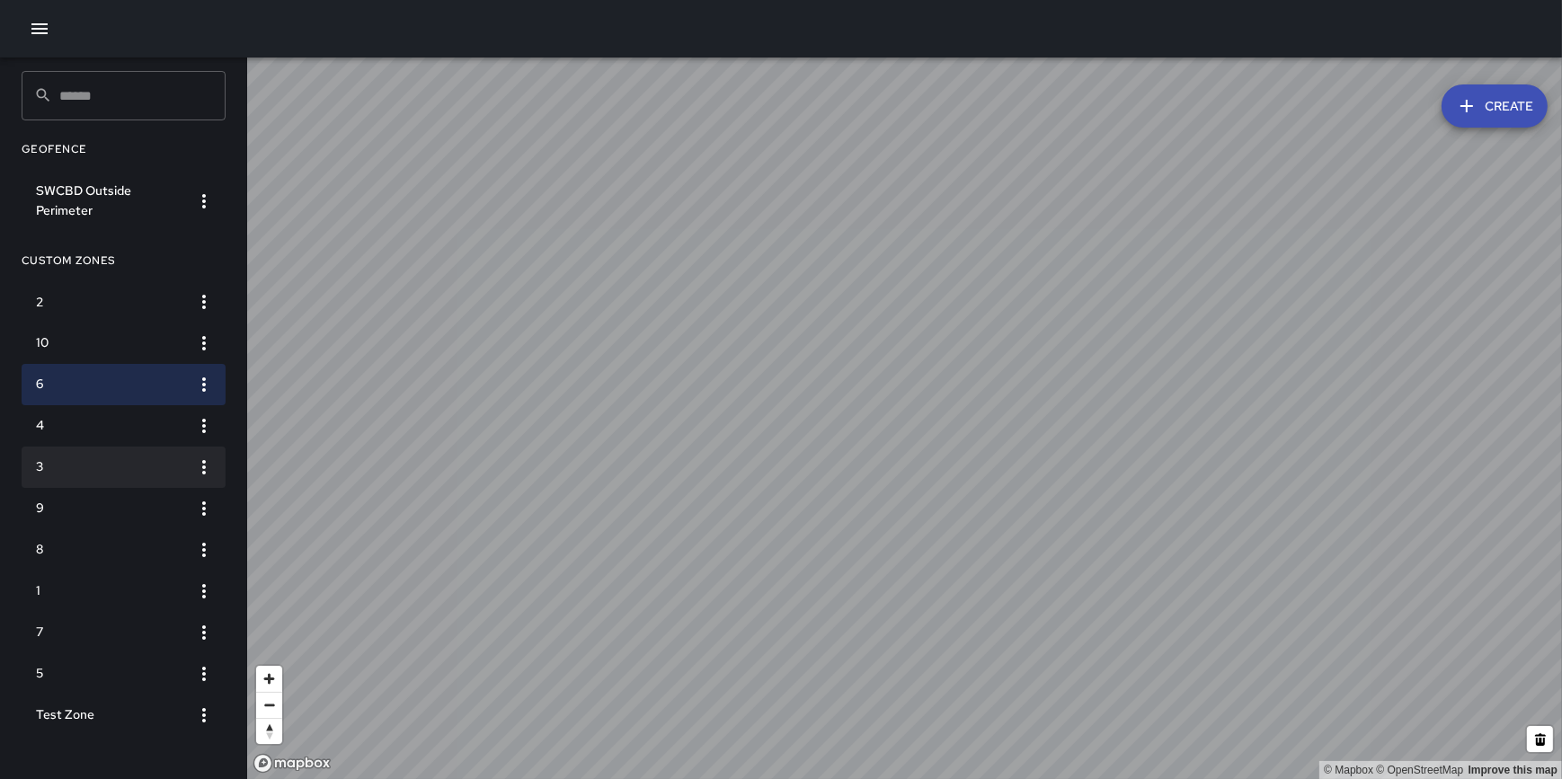
click at [136, 467] on h6 "3" at bounding box center [109, 468] width 147 height 20
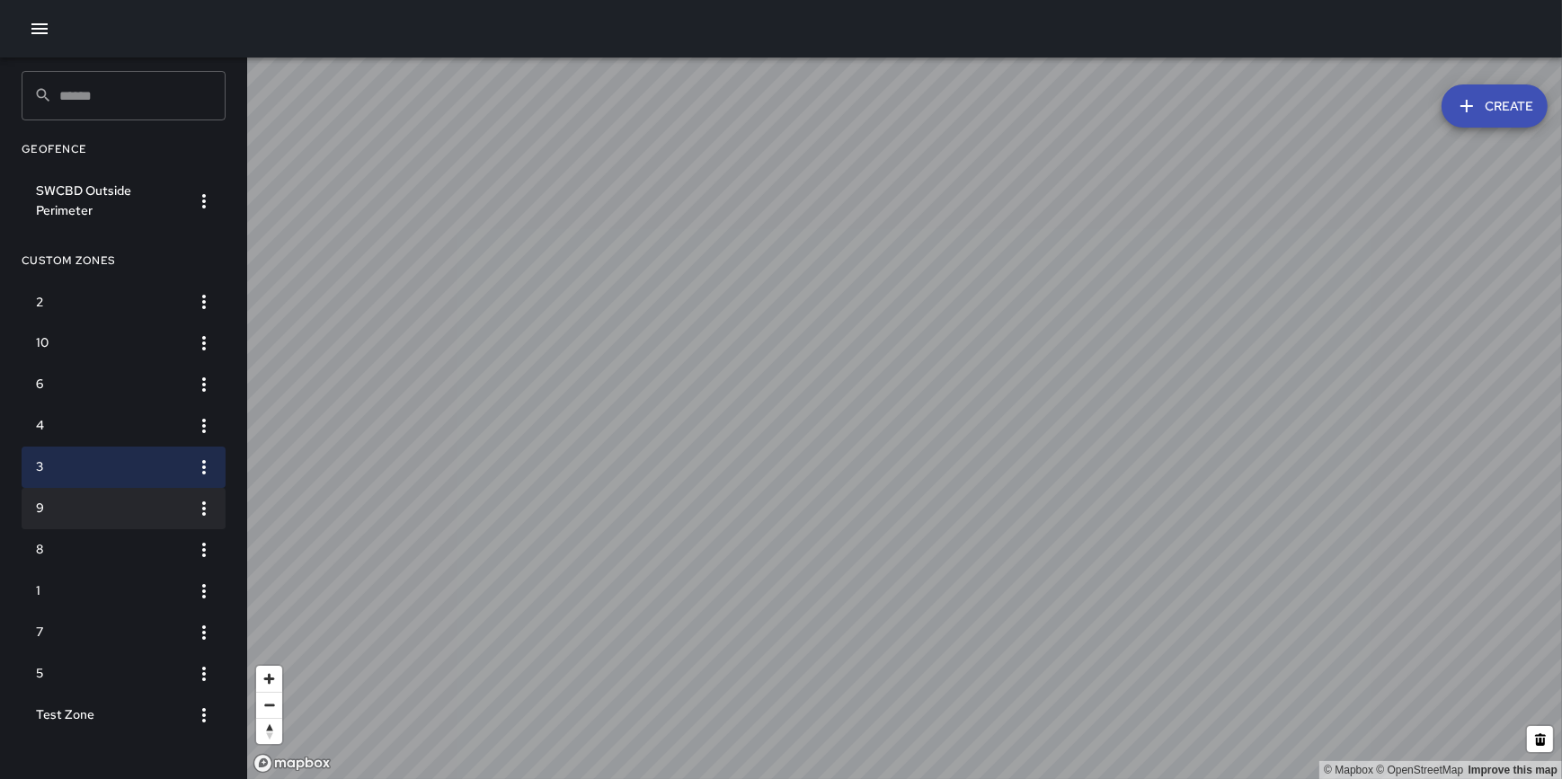
click at [137, 496] on li "9" at bounding box center [124, 508] width 204 height 41
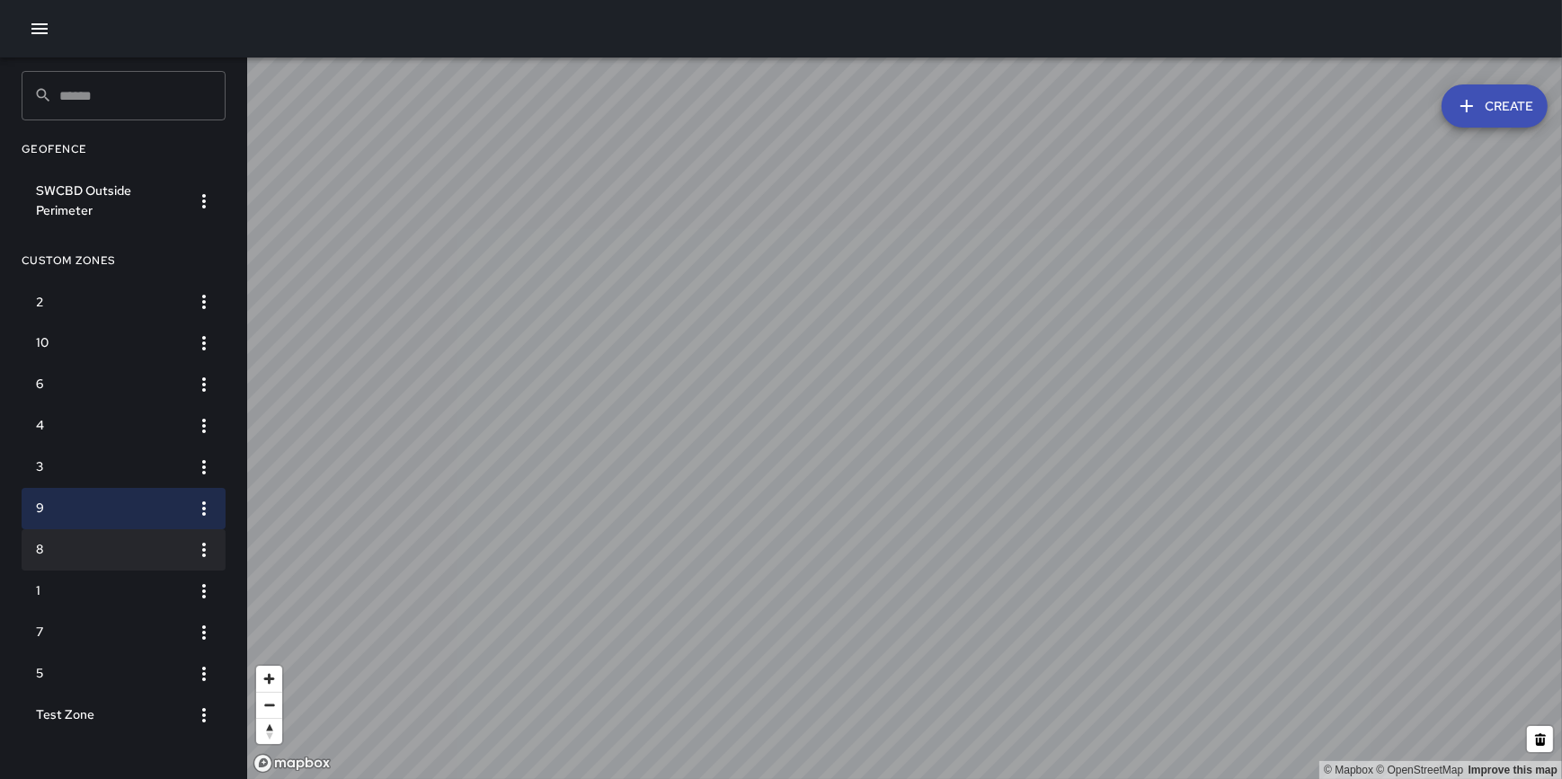
click at [142, 530] on li "8" at bounding box center [124, 549] width 204 height 41
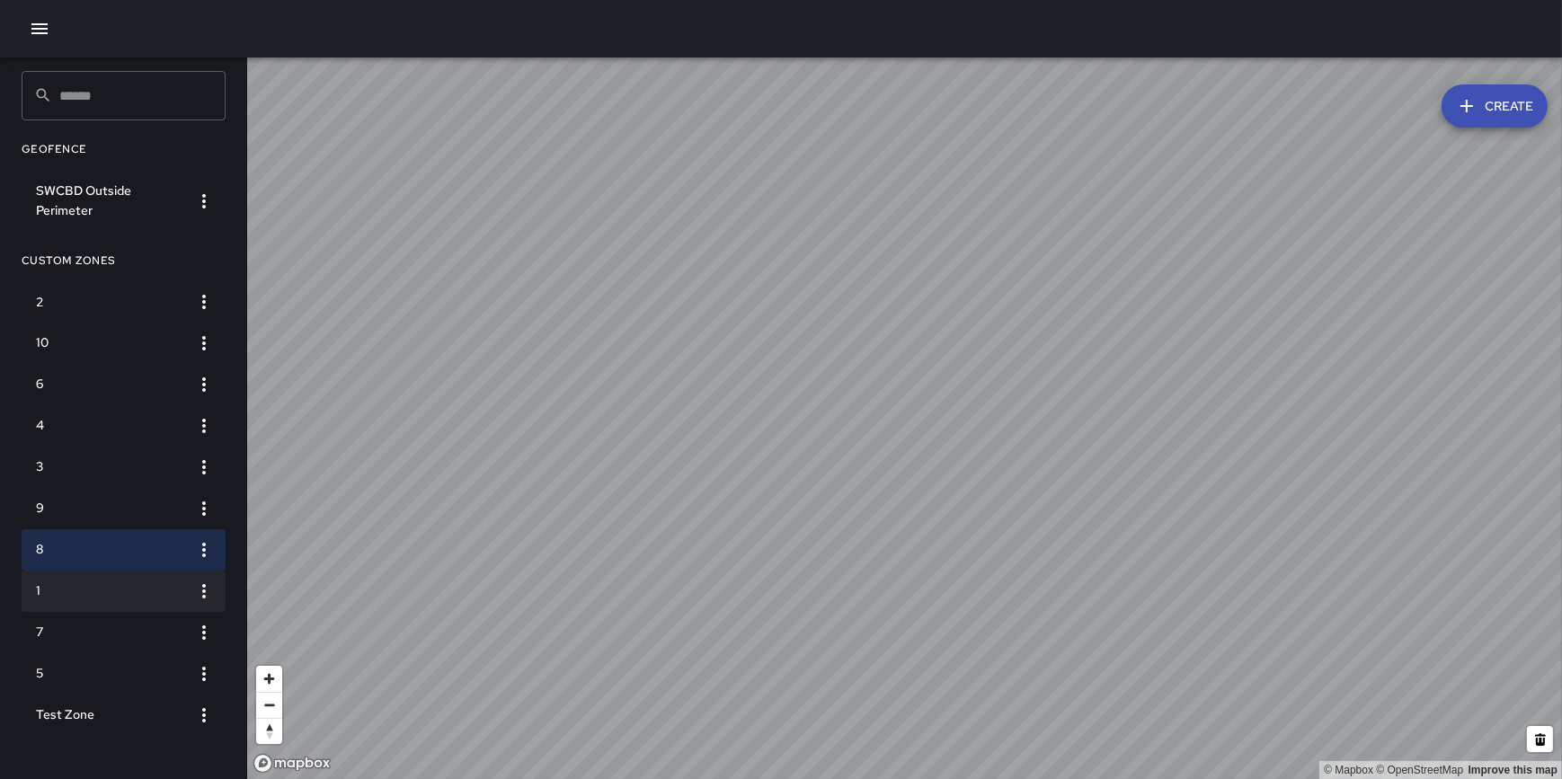
click at [133, 583] on h6 "1" at bounding box center [109, 592] width 147 height 20
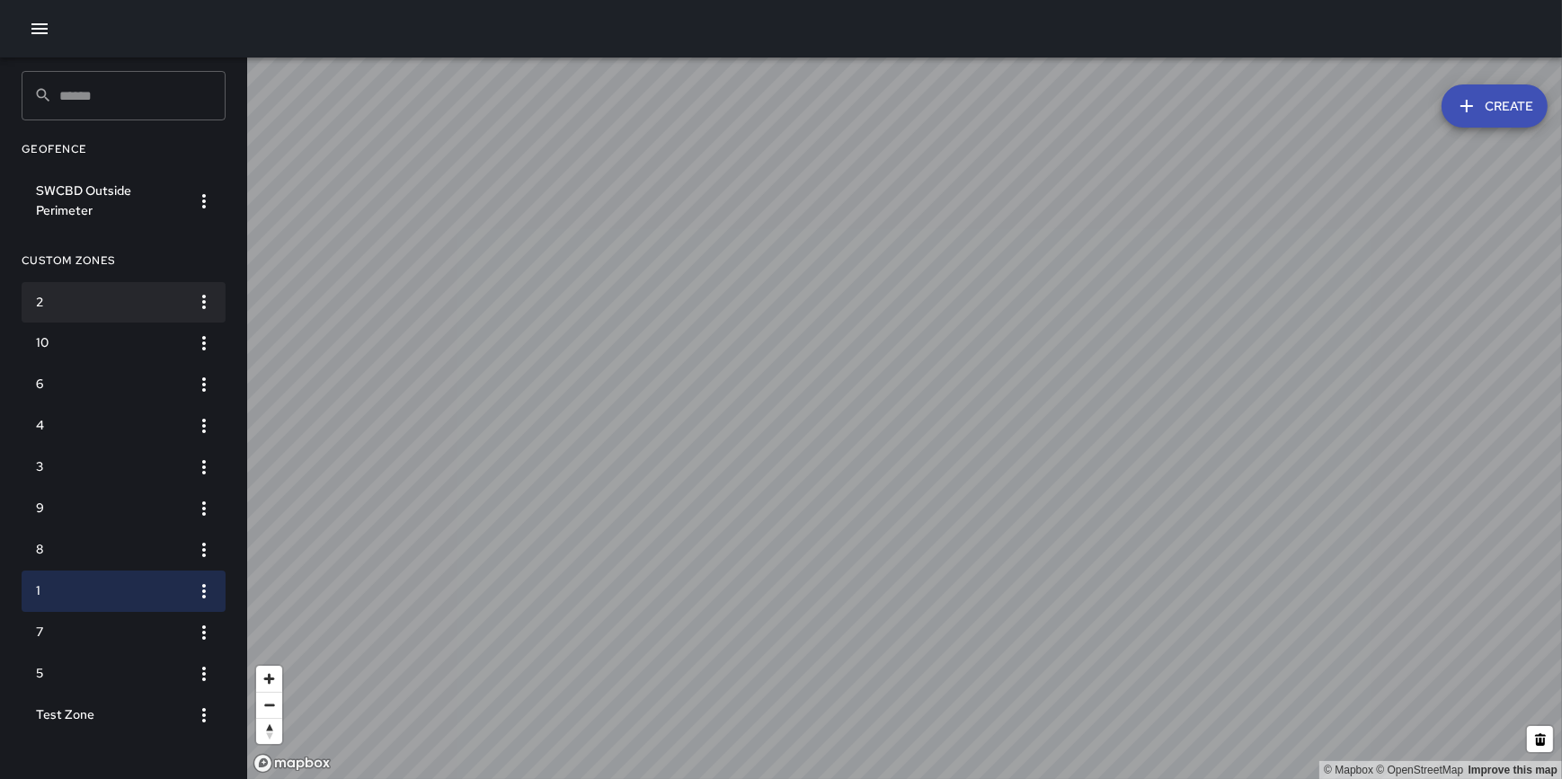
click at [142, 315] on li "2" at bounding box center [124, 302] width 204 height 41
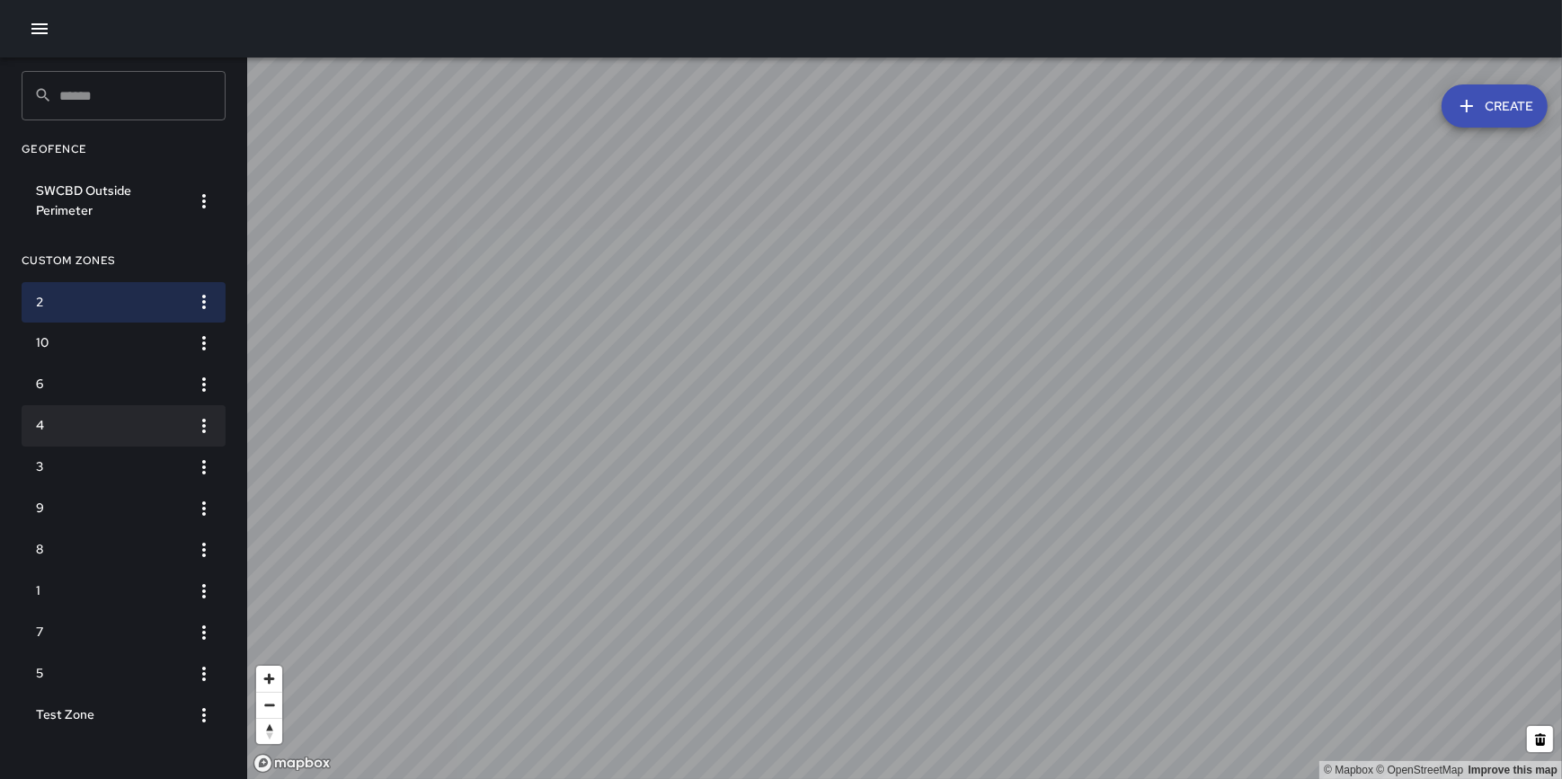
click at [149, 413] on li "4" at bounding box center [124, 425] width 204 height 41
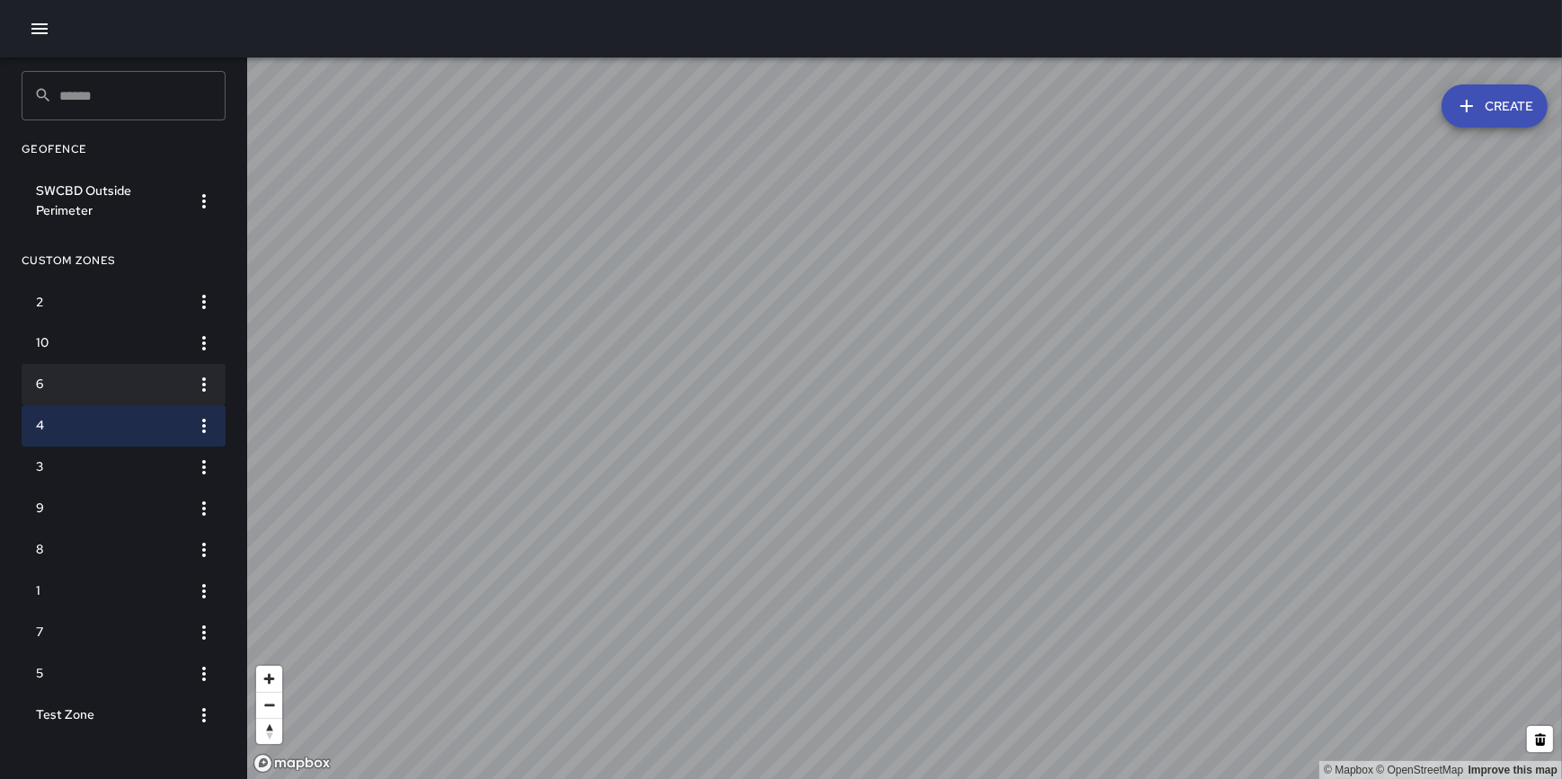
click at [123, 364] on li "6" at bounding box center [124, 384] width 204 height 41
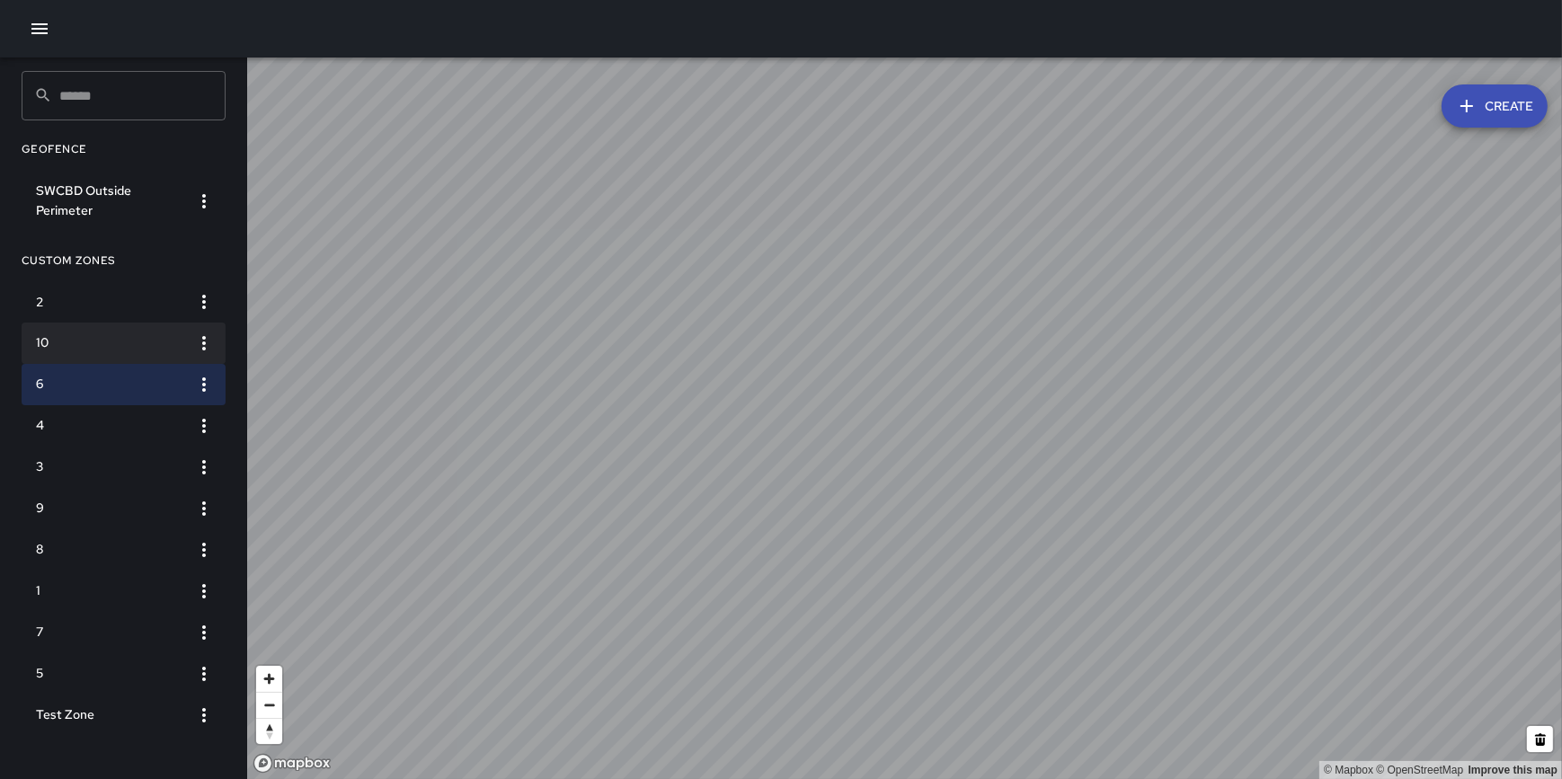
click at [123, 342] on h6 "10" at bounding box center [109, 343] width 147 height 20
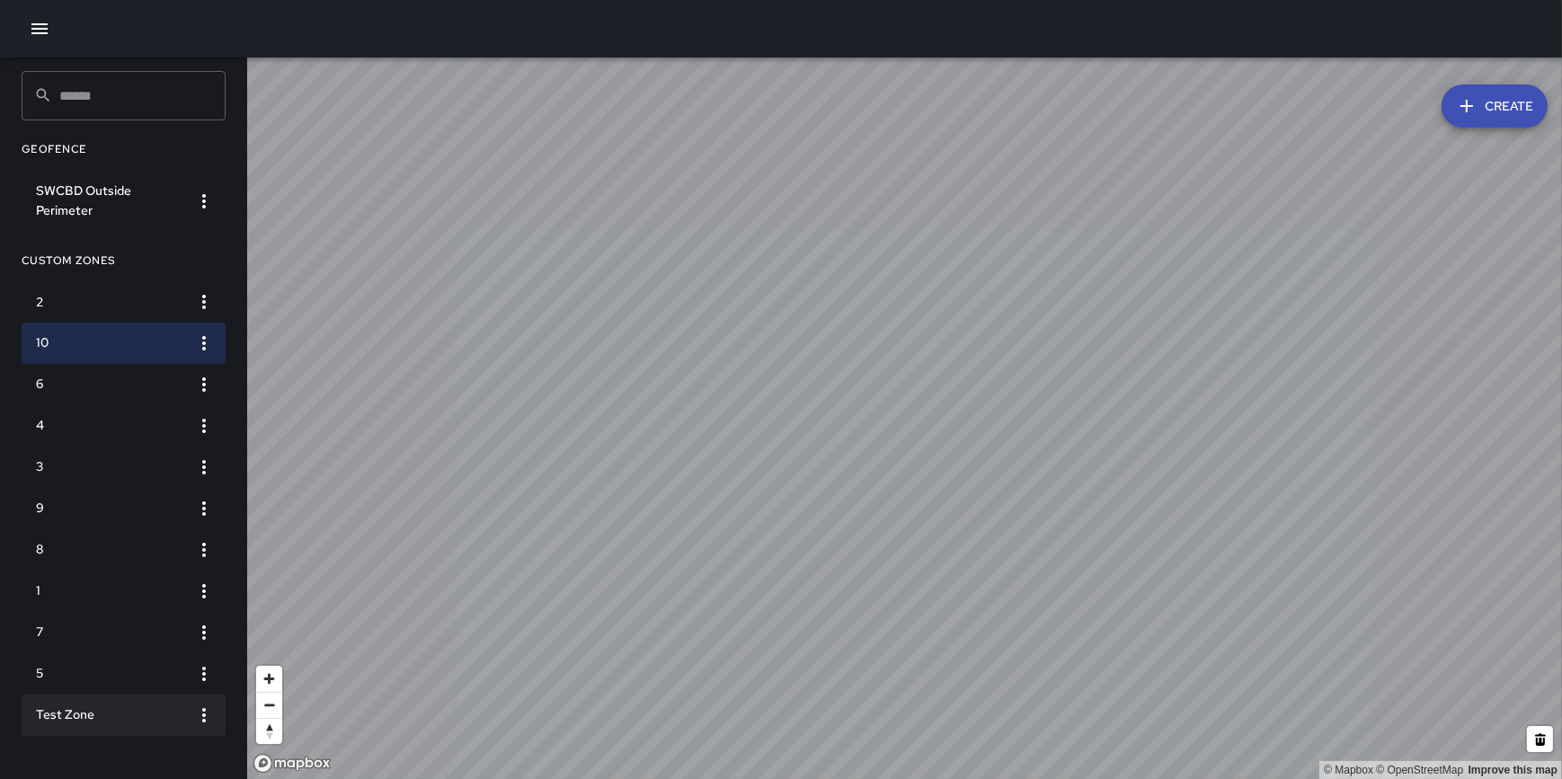
click at [136, 710] on h6 "Test Zone" at bounding box center [109, 716] width 147 height 20
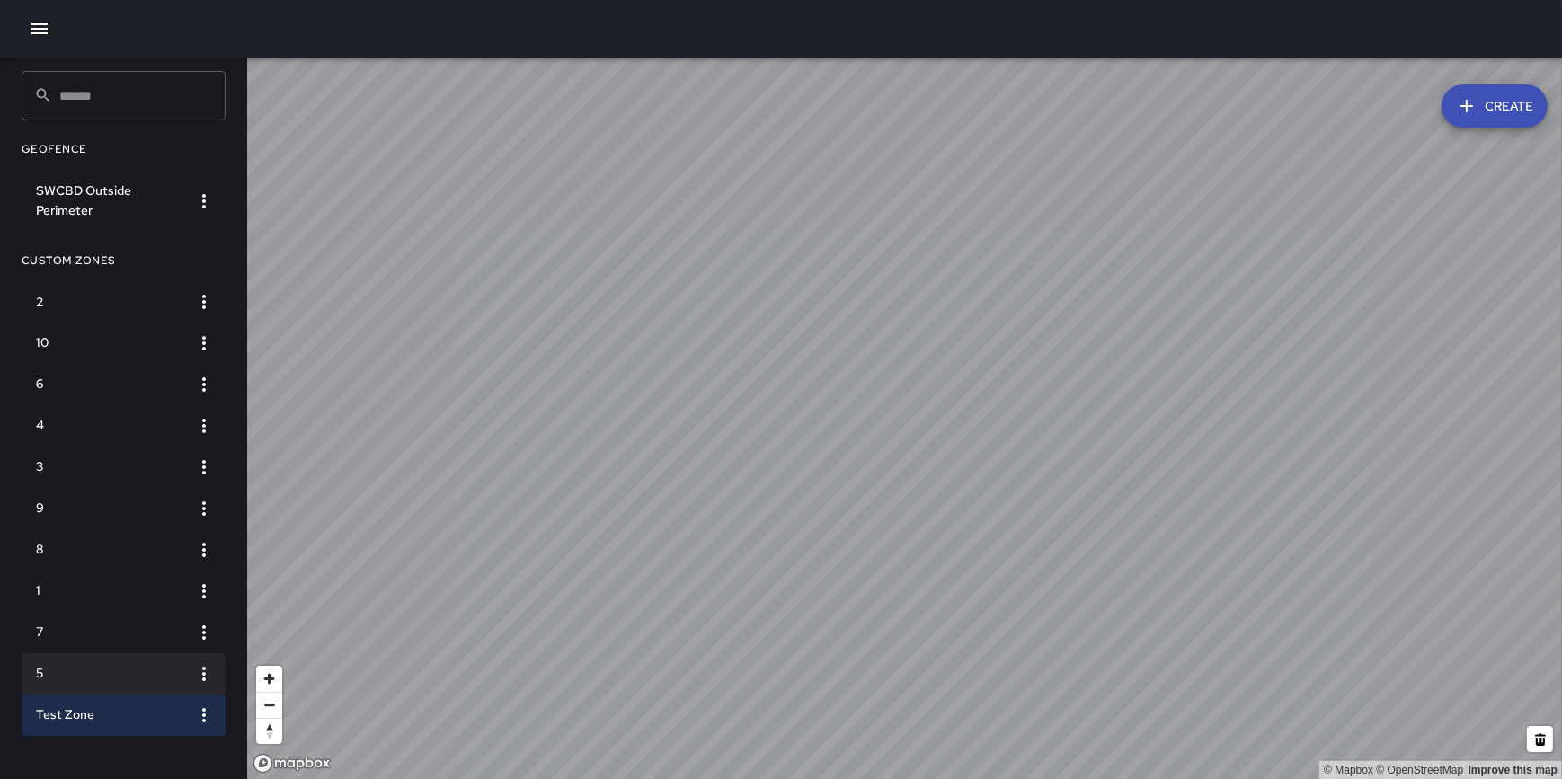
click at [122, 679] on h6 "5" at bounding box center [109, 674] width 147 height 20
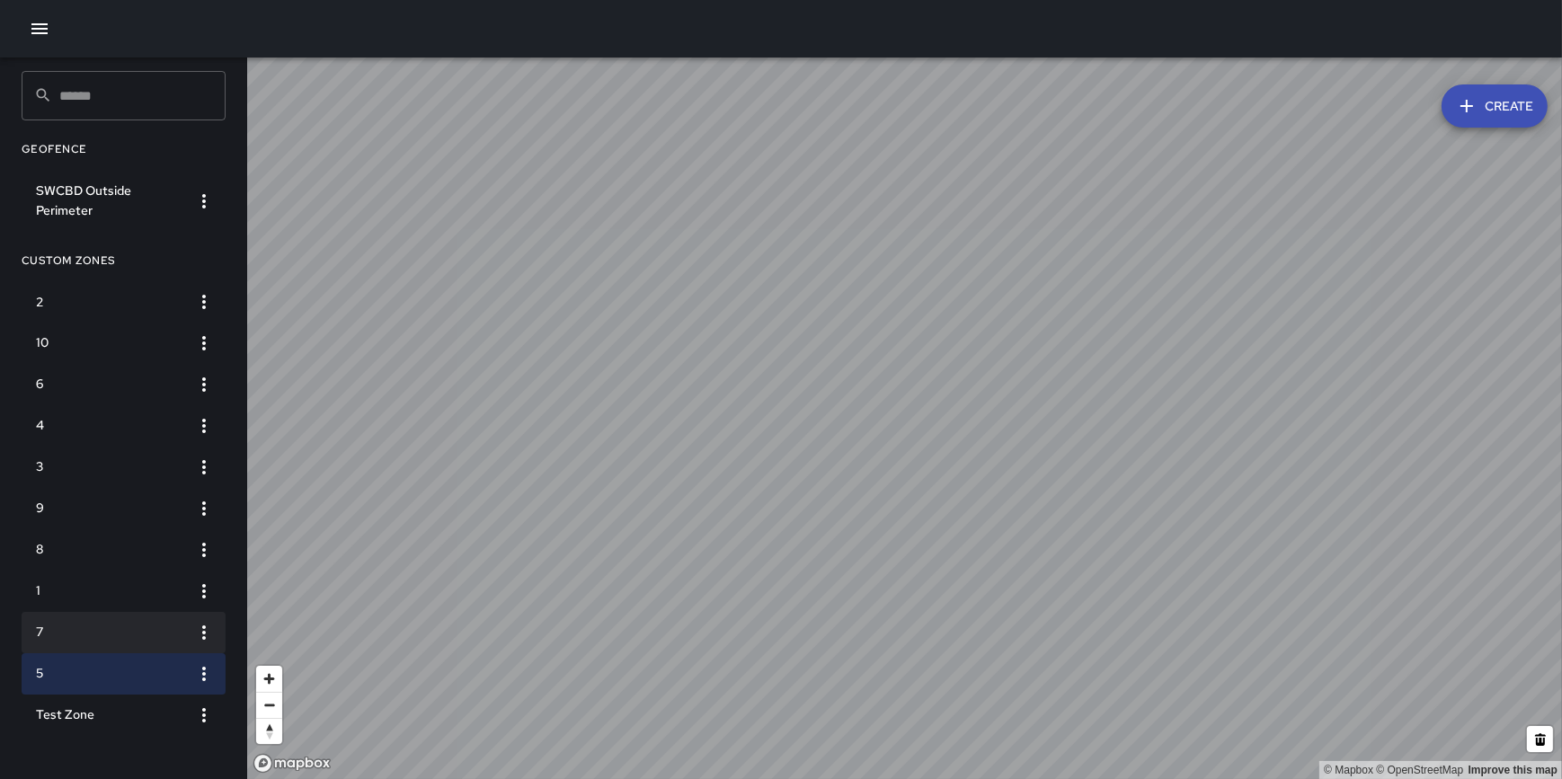
click at [124, 629] on h6 "7" at bounding box center [109, 633] width 147 height 20
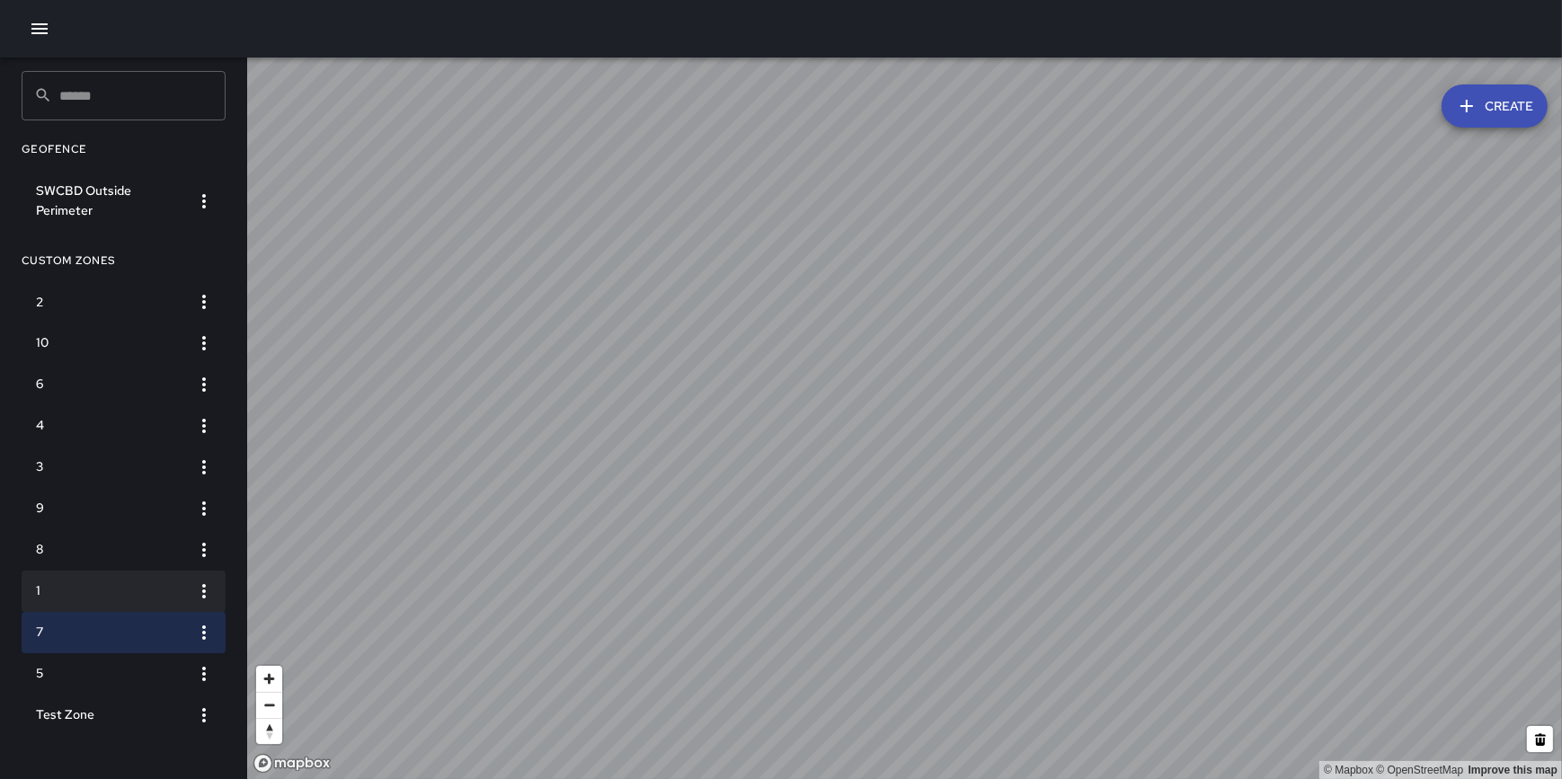
click at [124, 587] on h6 "1" at bounding box center [109, 592] width 147 height 20
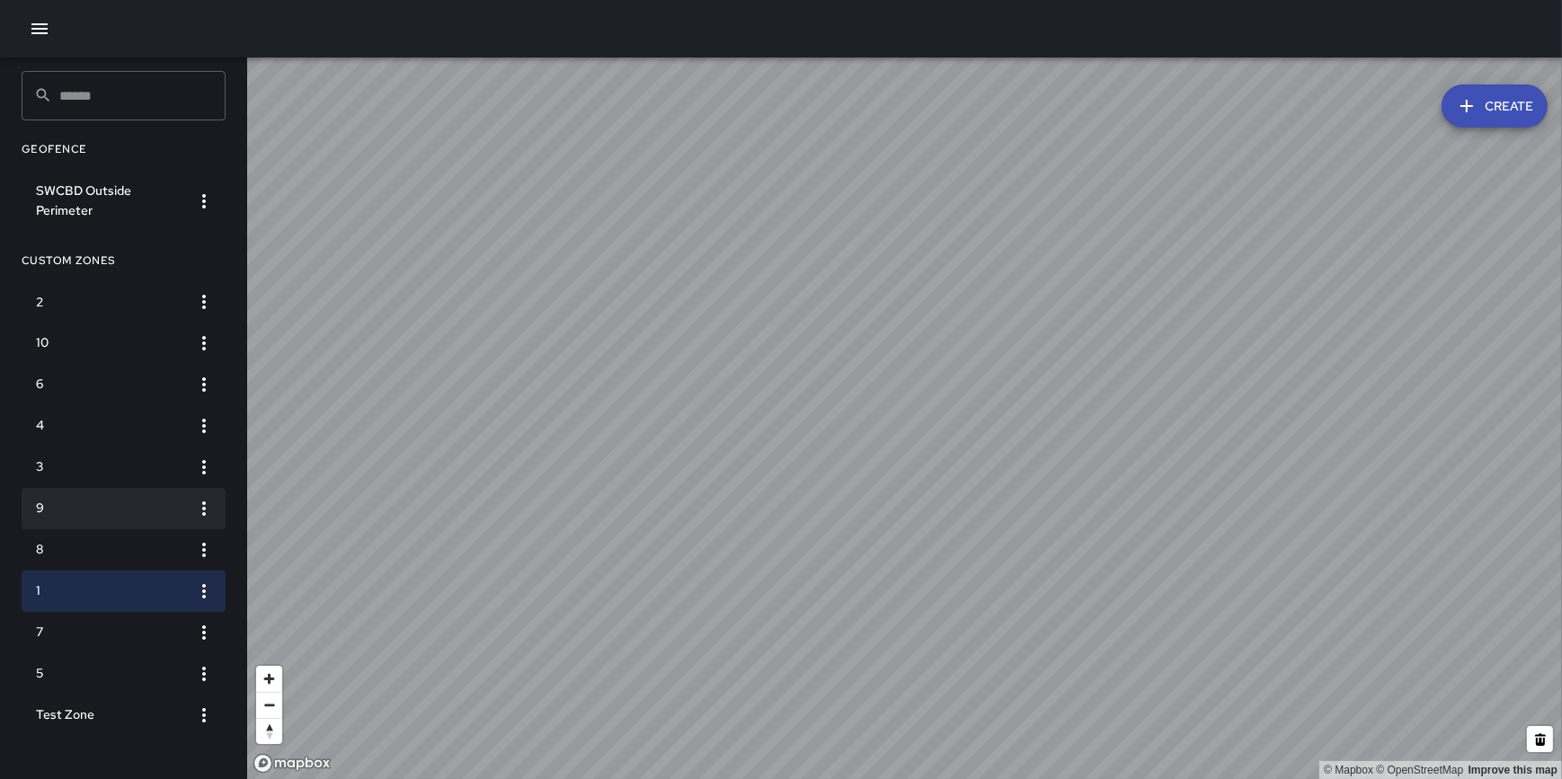
click at [124, 492] on li "9" at bounding box center [124, 508] width 204 height 41
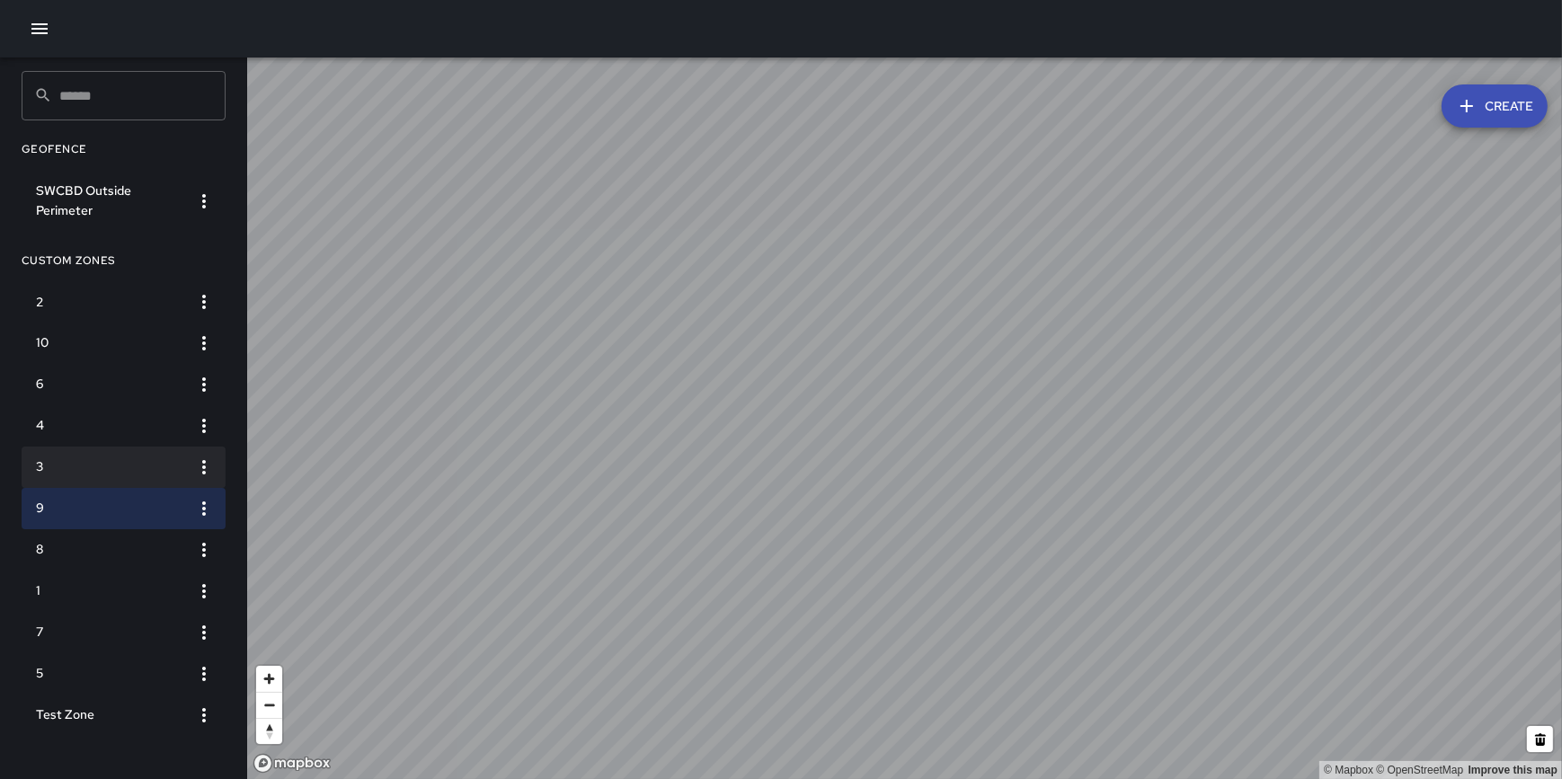
click at [126, 458] on h6 "3" at bounding box center [109, 468] width 147 height 20
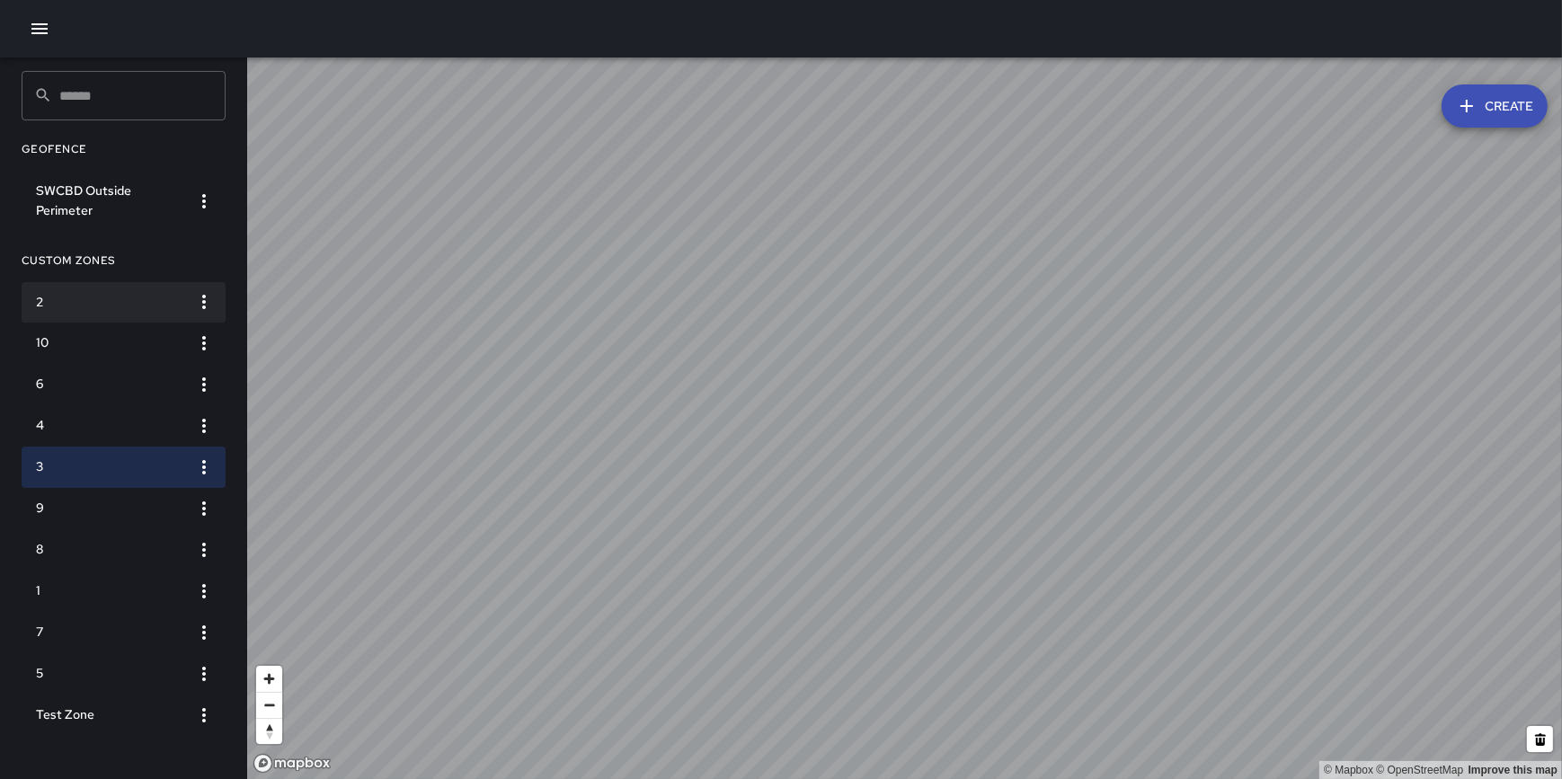
click at [149, 316] on li "2" at bounding box center [124, 302] width 204 height 41
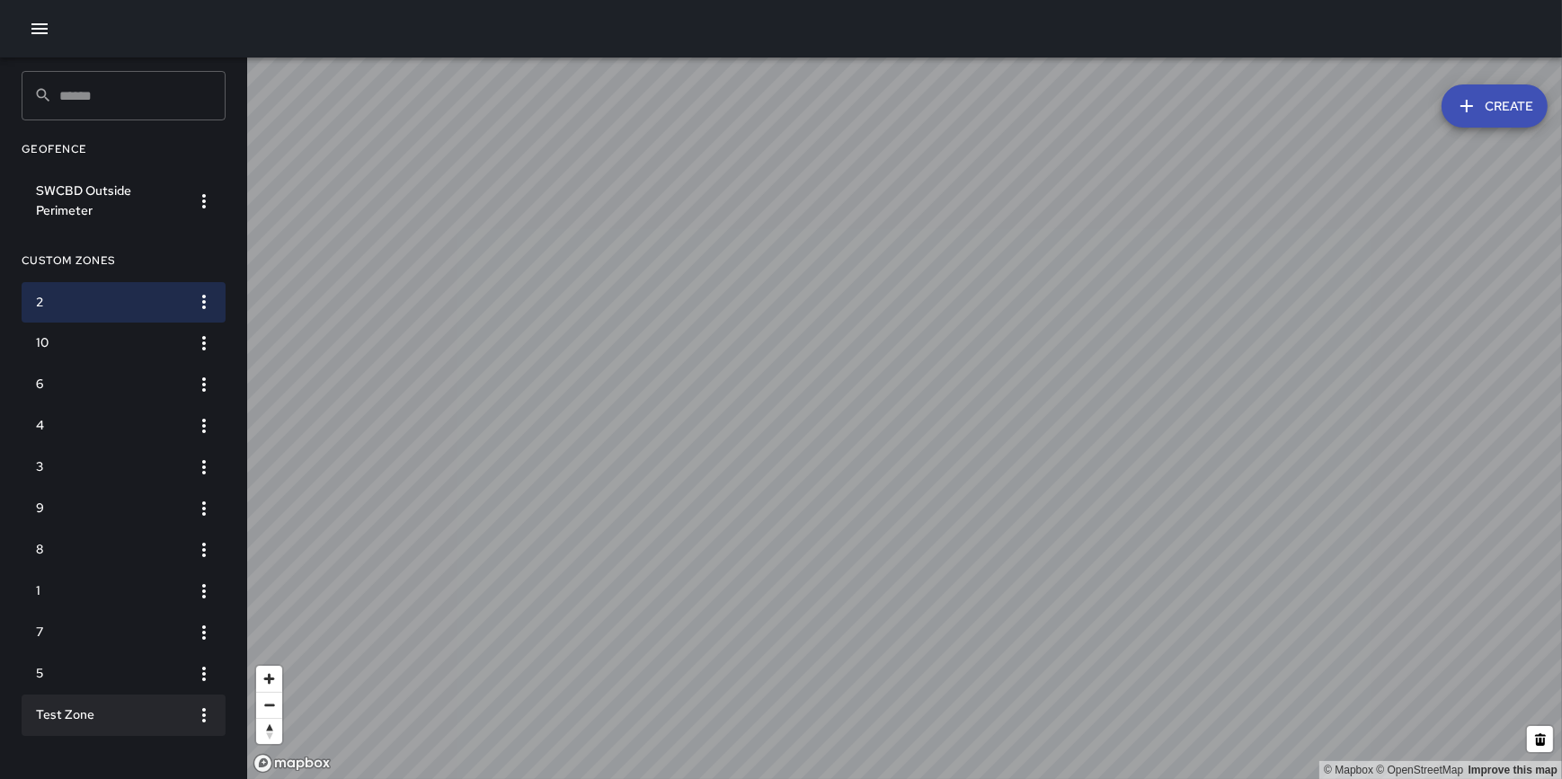
click at [148, 703] on li "Test Zone" at bounding box center [124, 715] width 204 height 41
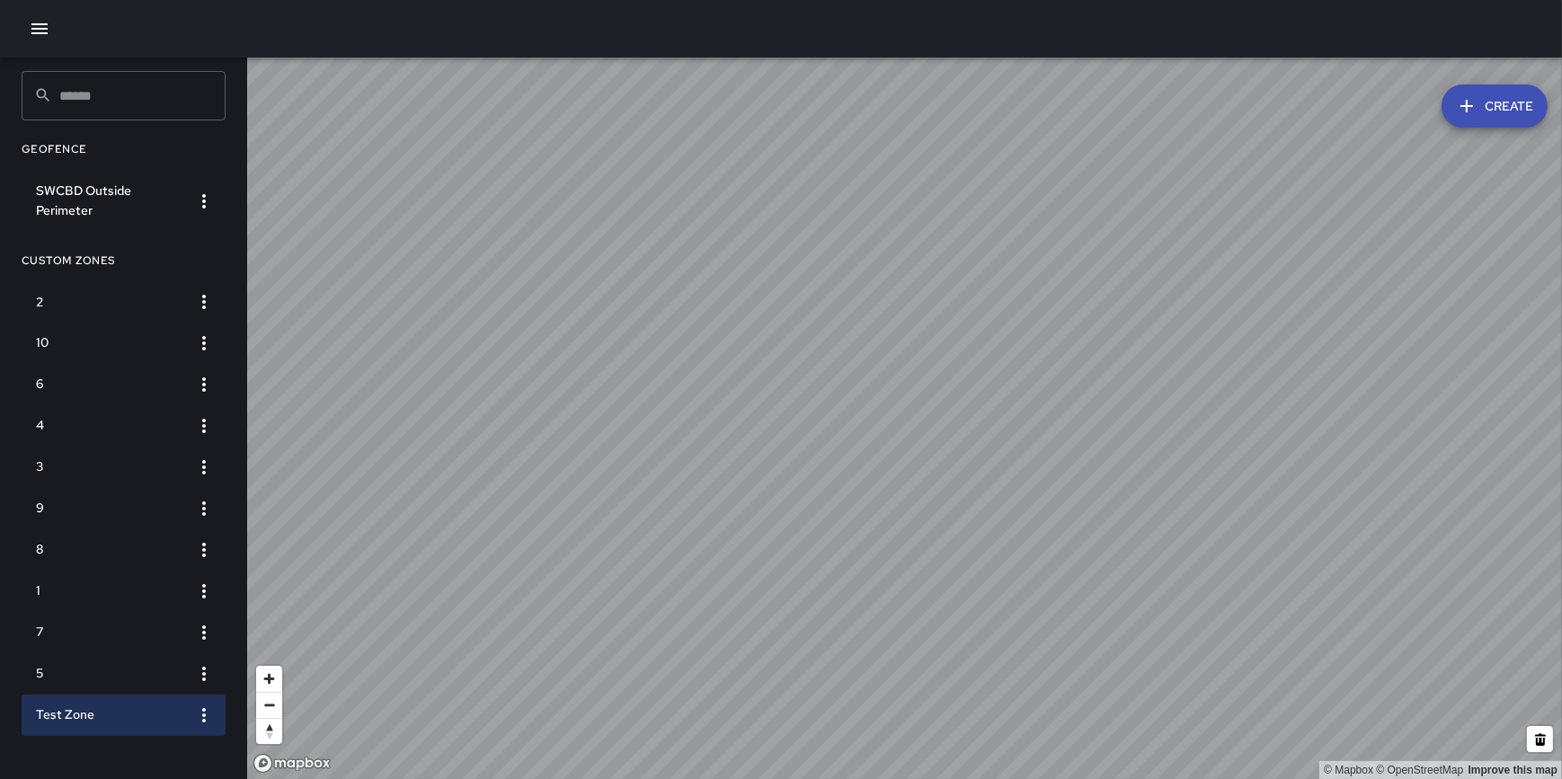
click at [209, 717] on icon "button" at bounding box center [204, 716] width 22 height 22
click at [185, 734] on li "Delete" at bounding box center [146, 743] width 149 height 29
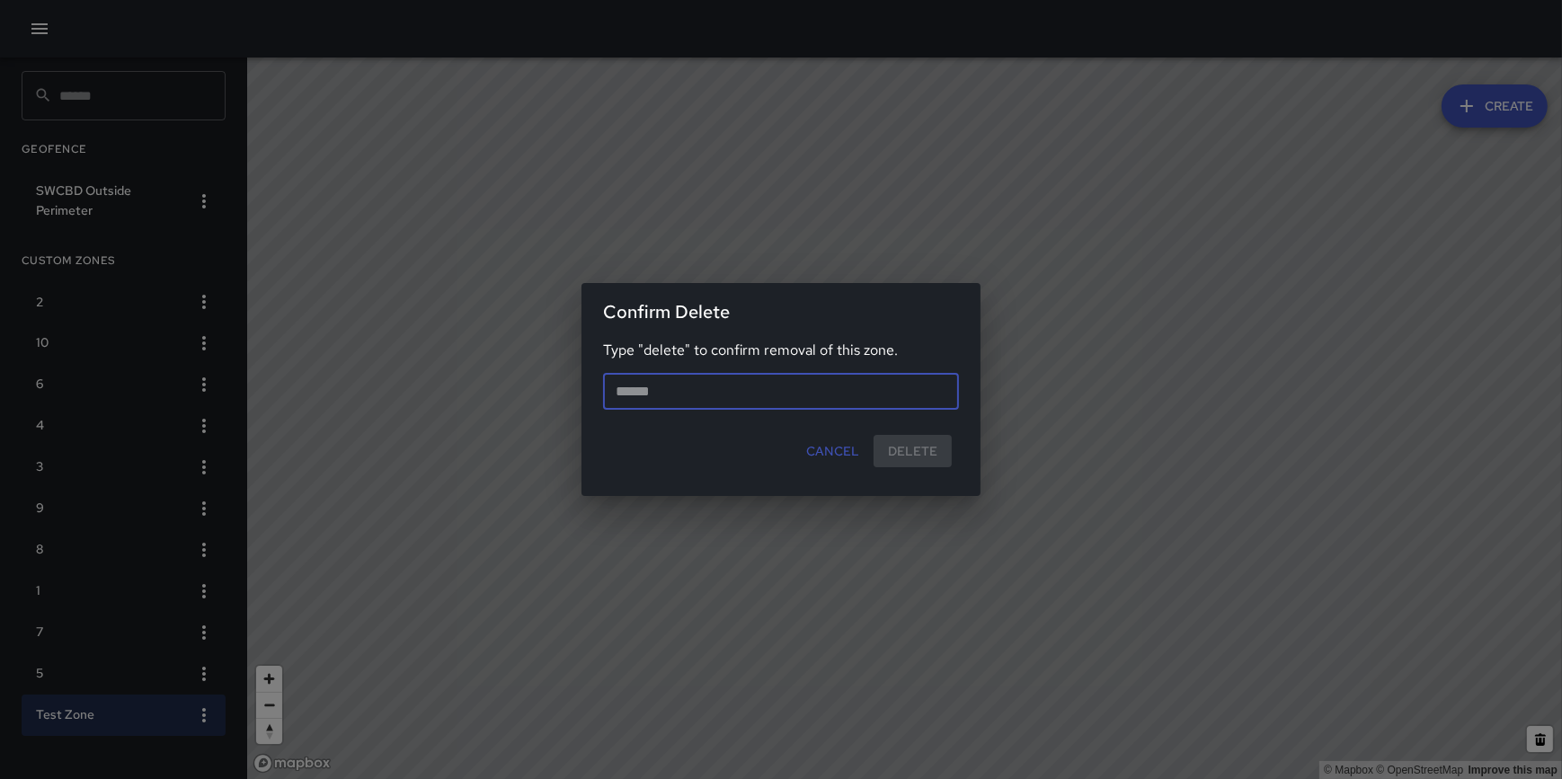
click at [725, 395] on input "text" at bounding box center [781, 392] width 356 height 36
type input "******"
drag, startPoint x: 917, startPoint y: 440, endPoint x: 882, endPoint y: 569, distance: 134.1
click at [882, 569] on div "Confirm Delete Type "delete" to confirm removal of this zone. ****** ​ Cancel D…" at bounding box center [781, 389] width 1562 height 779
click at [929, 455] on button "Delete" at bounding box center [913, 451] width 78 height 33
